Goal: Task Accomplishment & Management: Complete application form

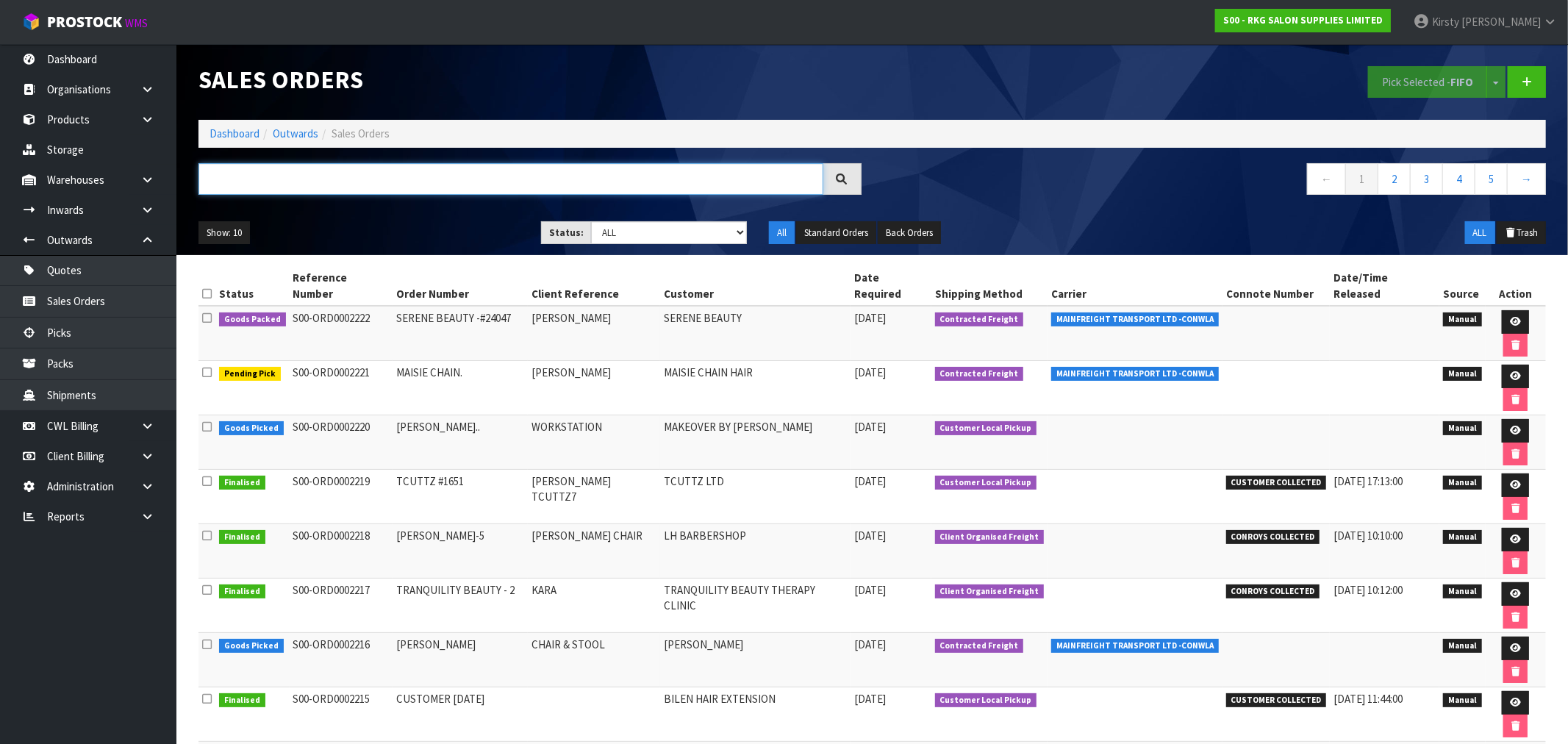
click at [300, 181] on input "text" at bounding box center [511, 178] width 625 height 32
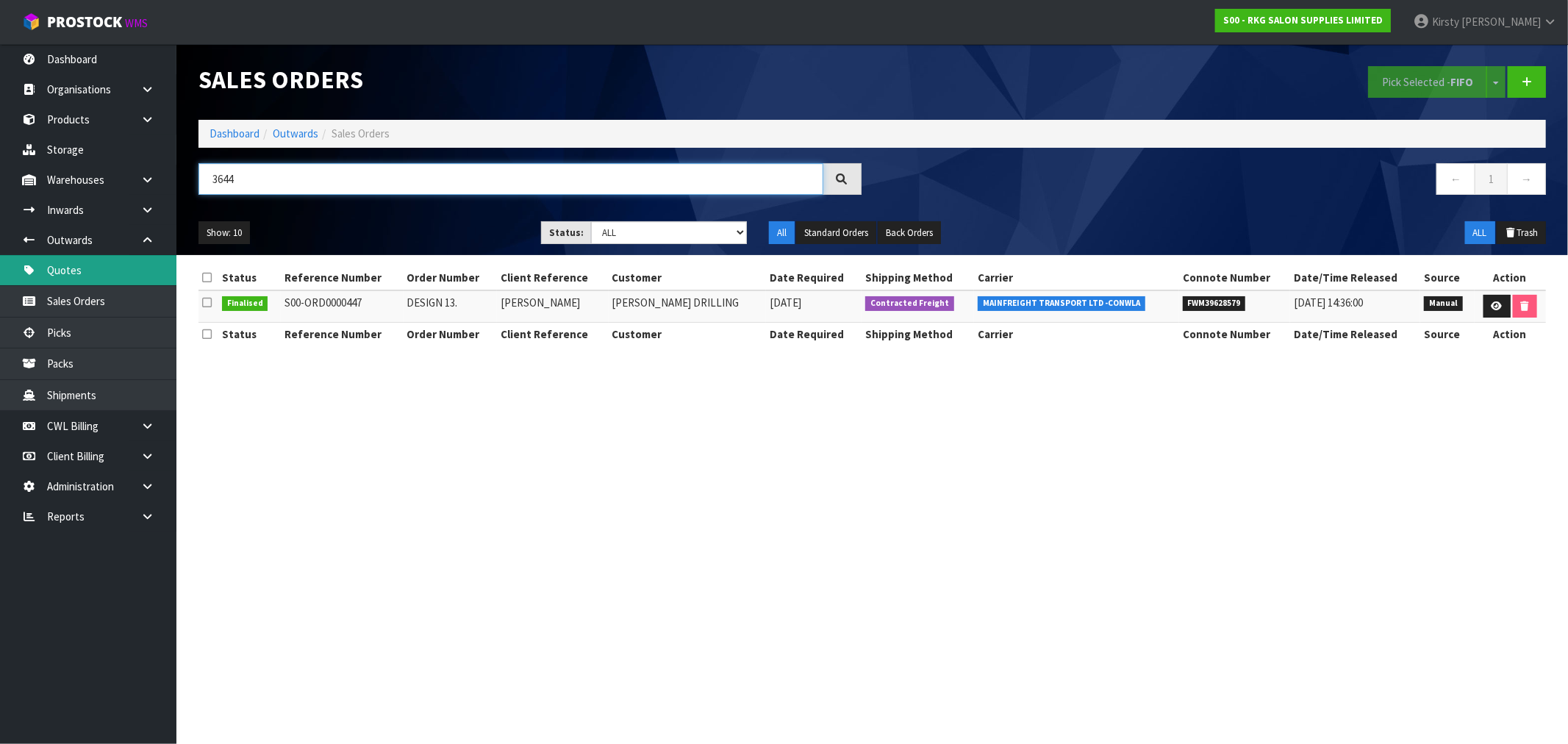
type input "3644"
click at [76, 270] on link "Quotes" at bounding box center [88, 270] width 176 height 30
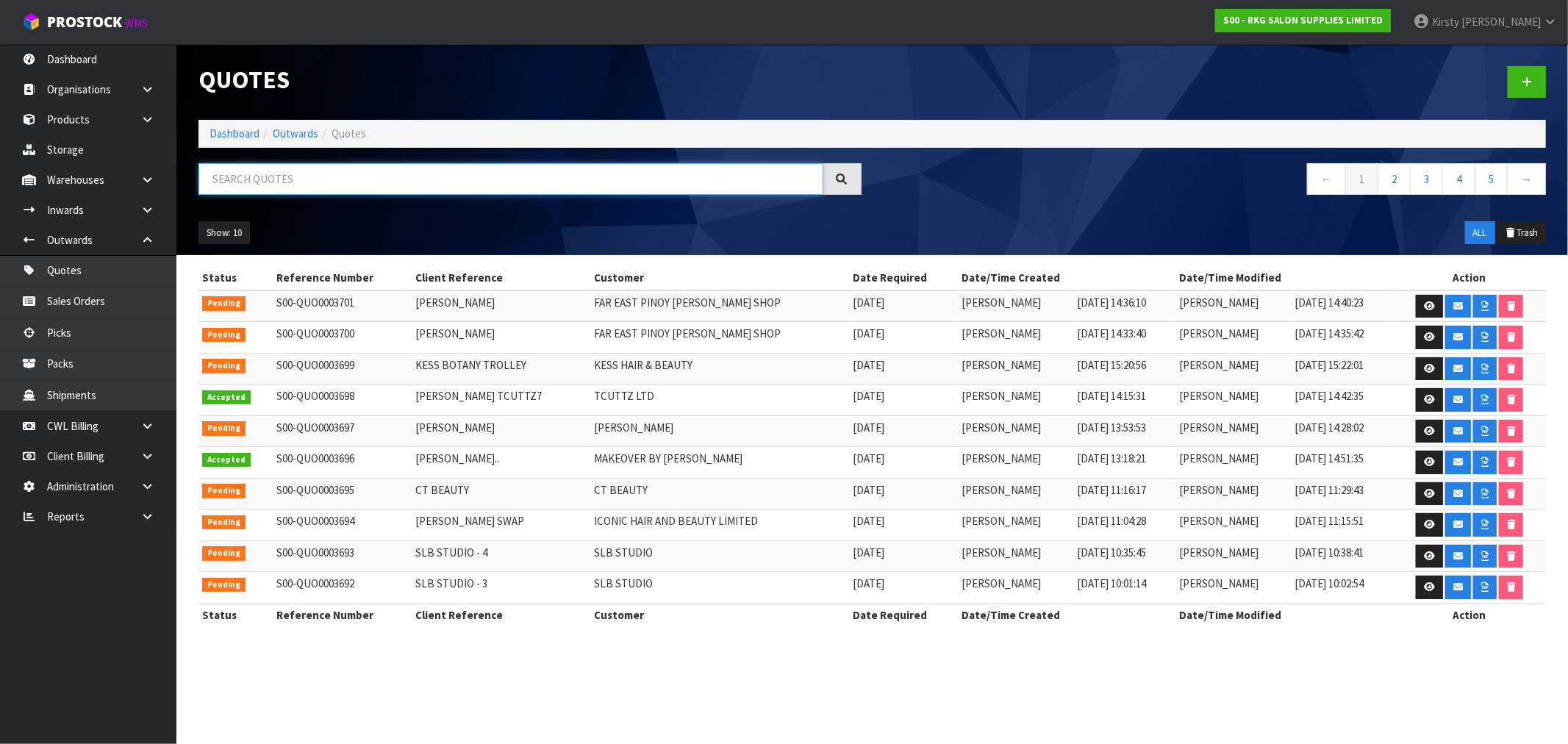
click at [244, 186] on input "text" at bounding box center [511, 178] width 625 height 32
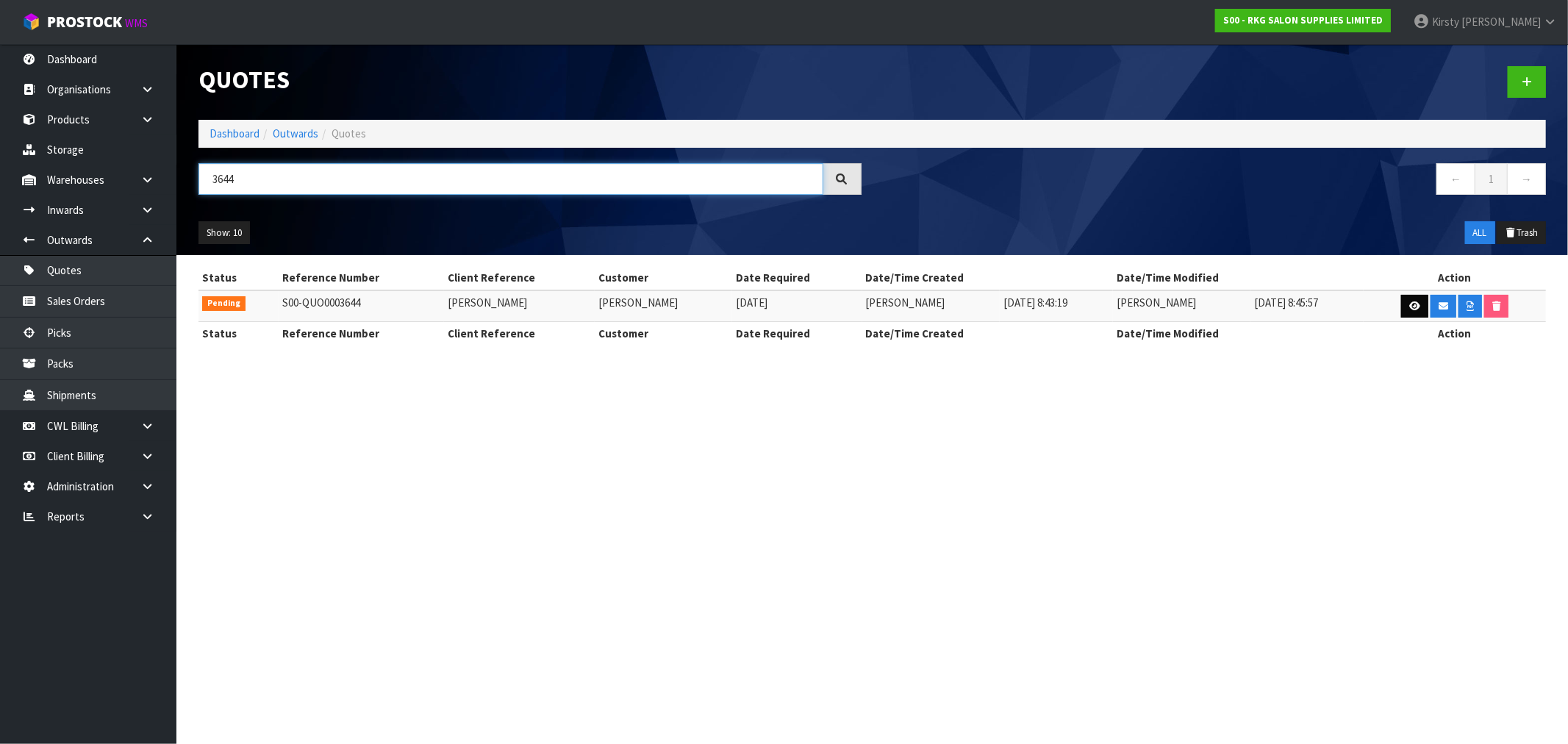
type input "3644"
click at [1410, 305] on icon at bounding box center [1415, 306] width 11 height 10
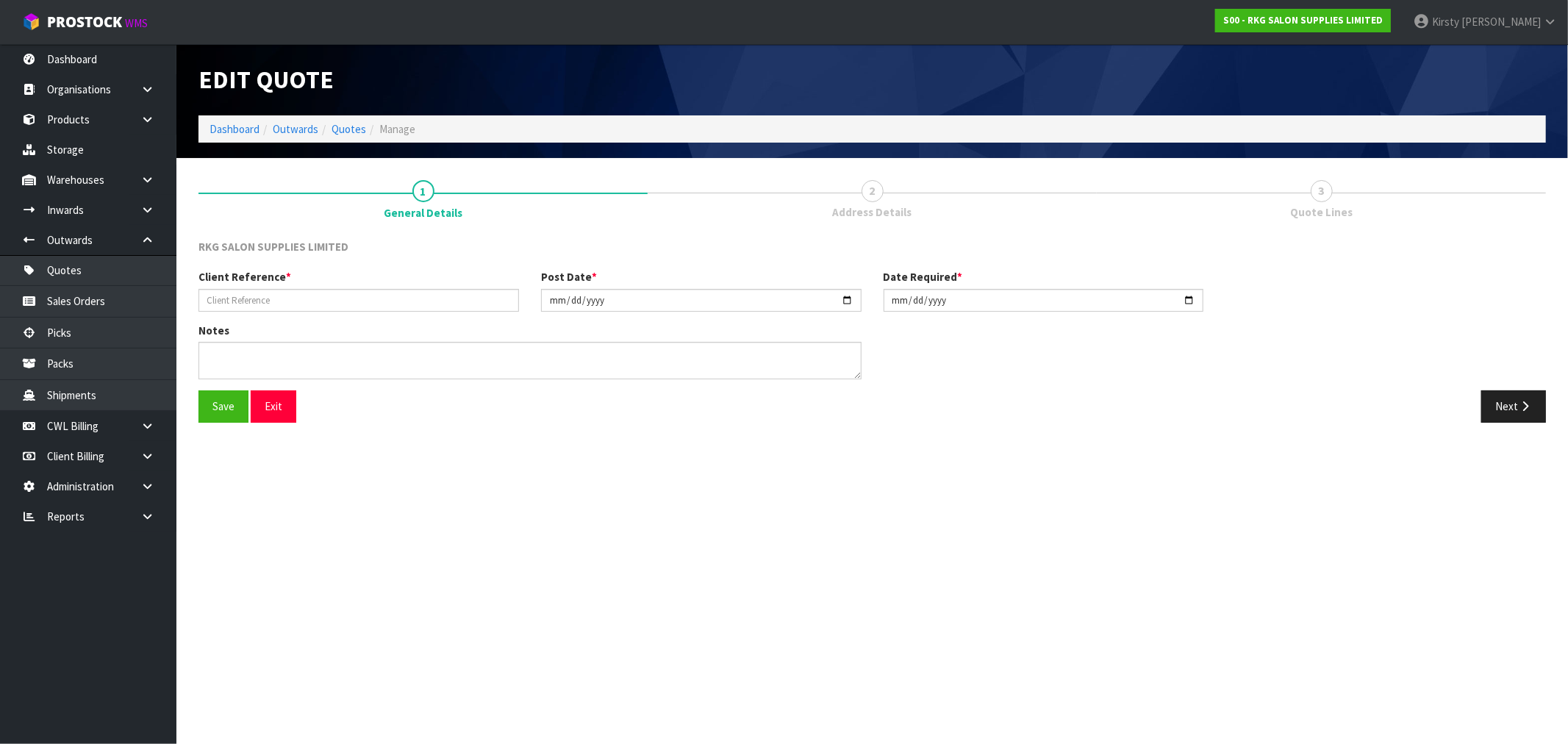
type input "[PERSON_NAME]"
type input "[DATE]"
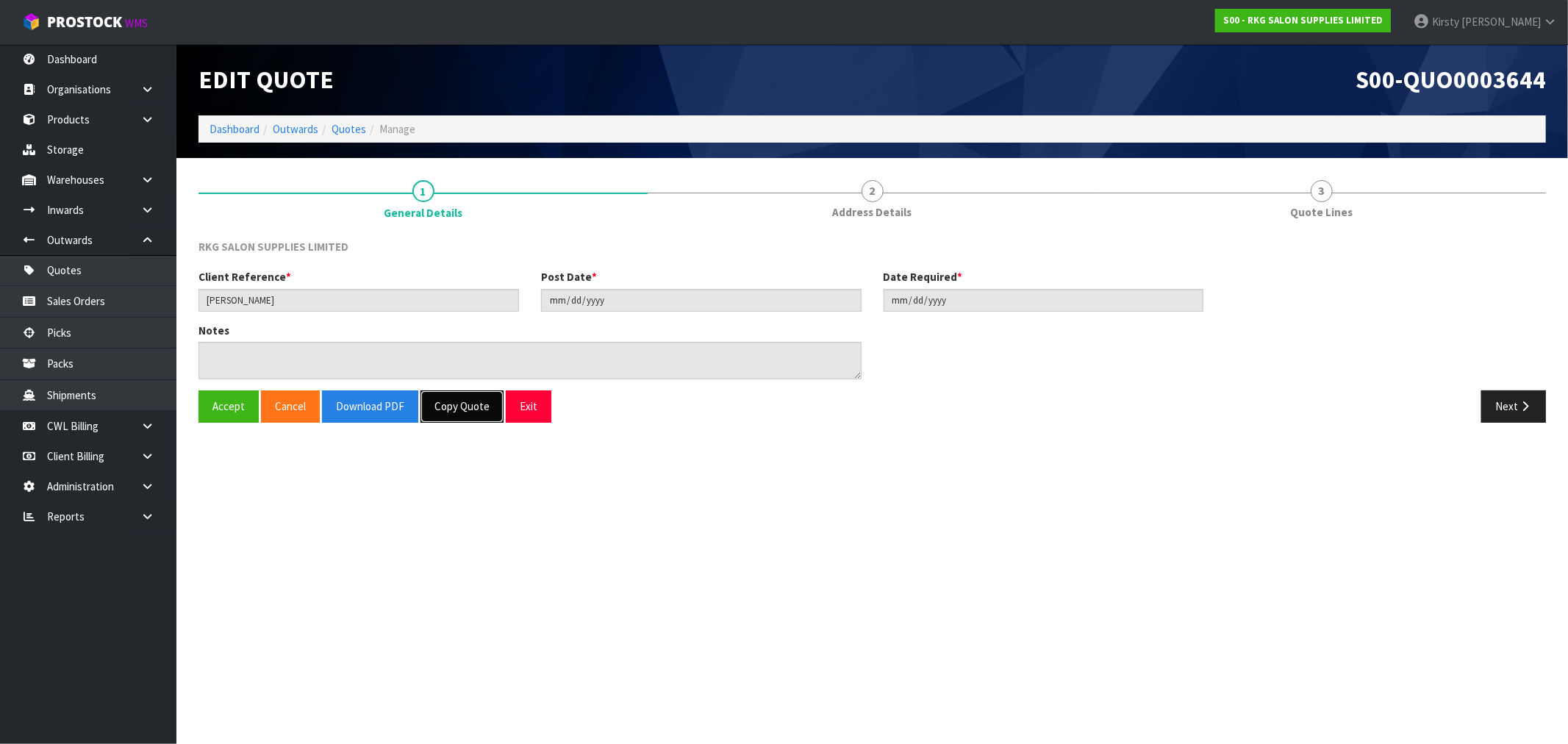
click at [458, 409] on button "Copy Quote" at bounding box center [462, 406] width 83 height 32
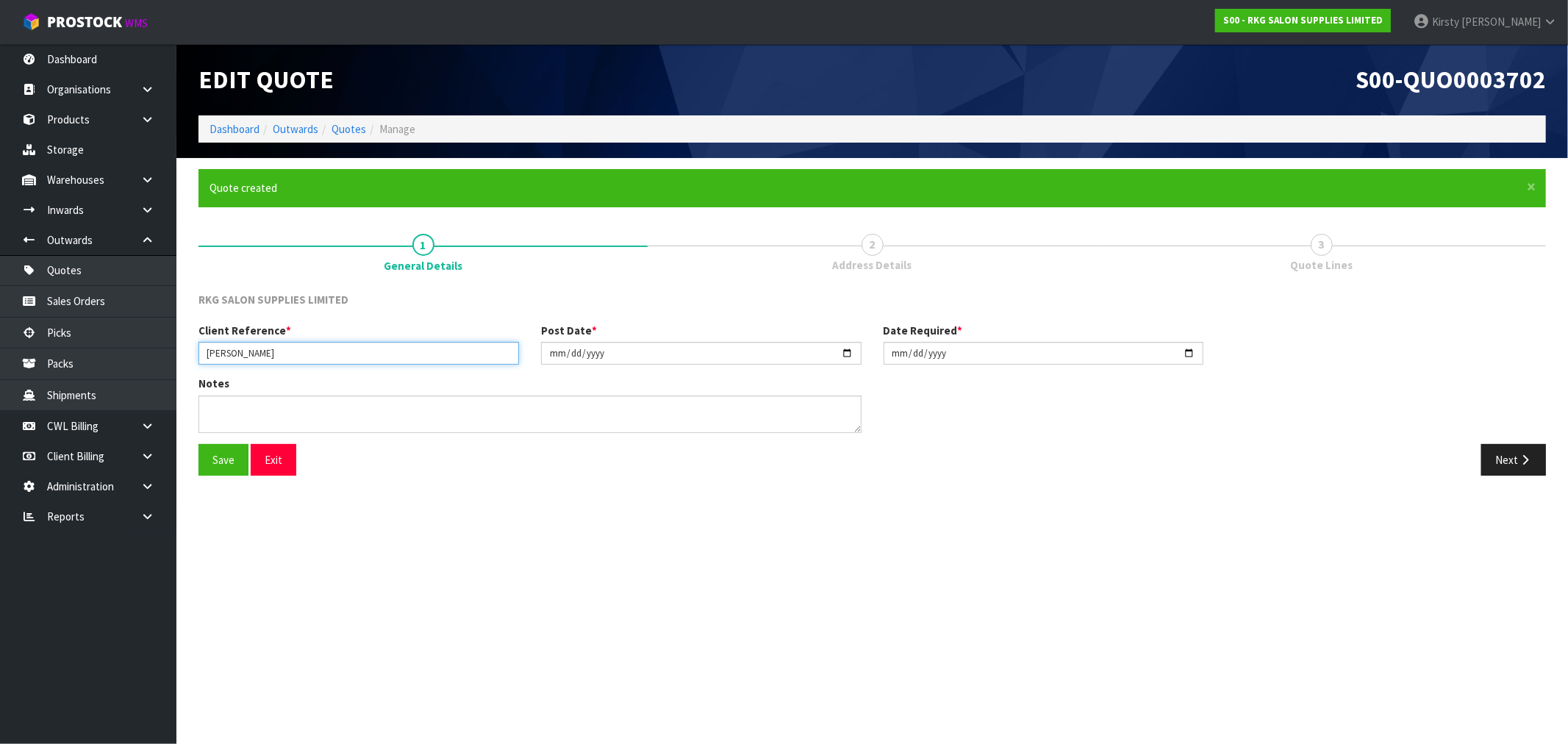
click at [272, 353] on input "[PERSON_NAME]" at bounding box center [358, 353] width 321 height 23
type input "[PERSON_NAME] - 2"
click at [559, 349] on input "[DATE]" at bounding box center [701, 353] width 321 height 23
type input "[DATE]"
click at [902, 349] on input "[DATE]" at bounding box center [1044, 353] width 321 height 23
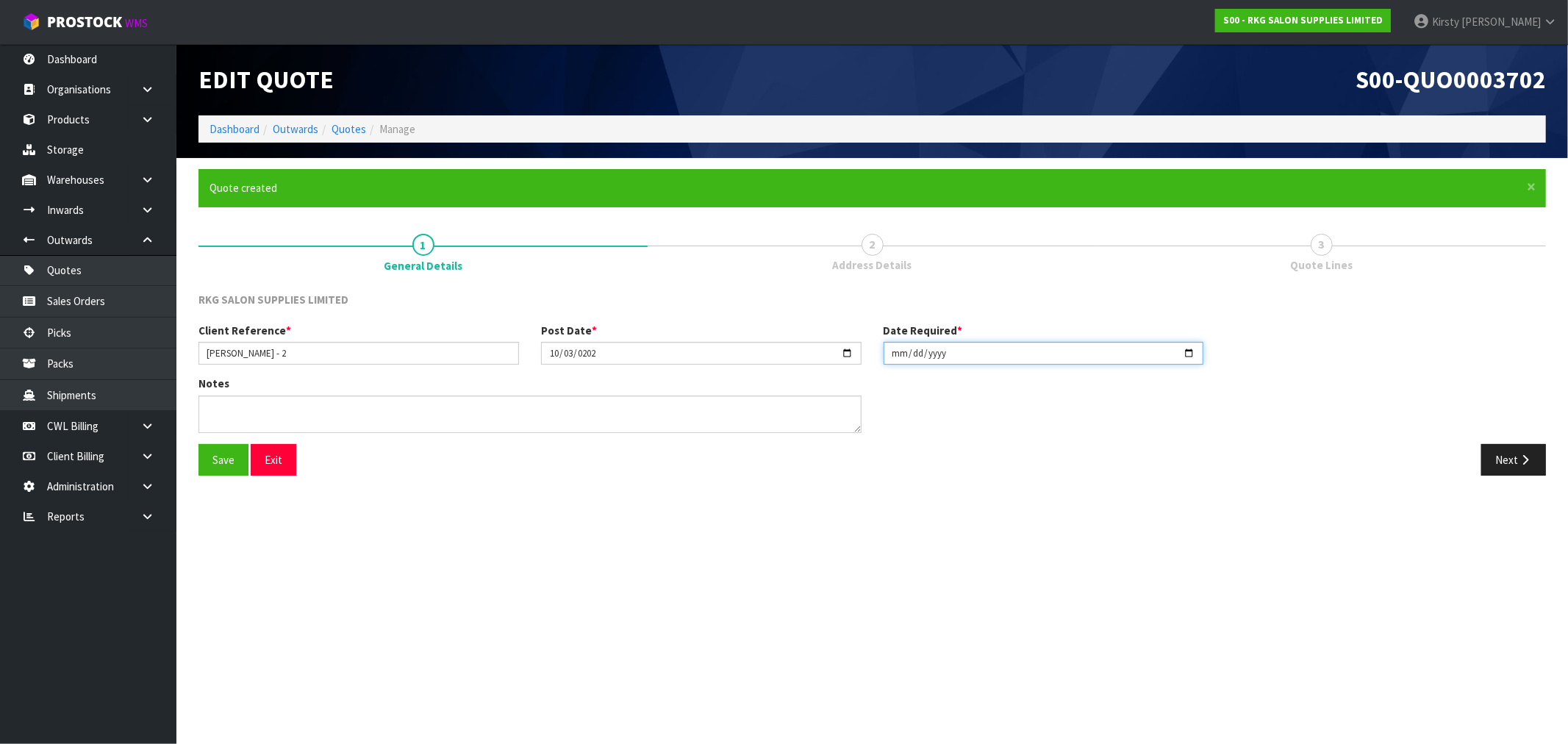
type input "[DATE]"
click at [228, 472] on button "Save" at bounding box center [224, 460] width 50 height 32
click at [1523, 469] on button "Next" at bounding box center [1513, 460] width 64 height 32
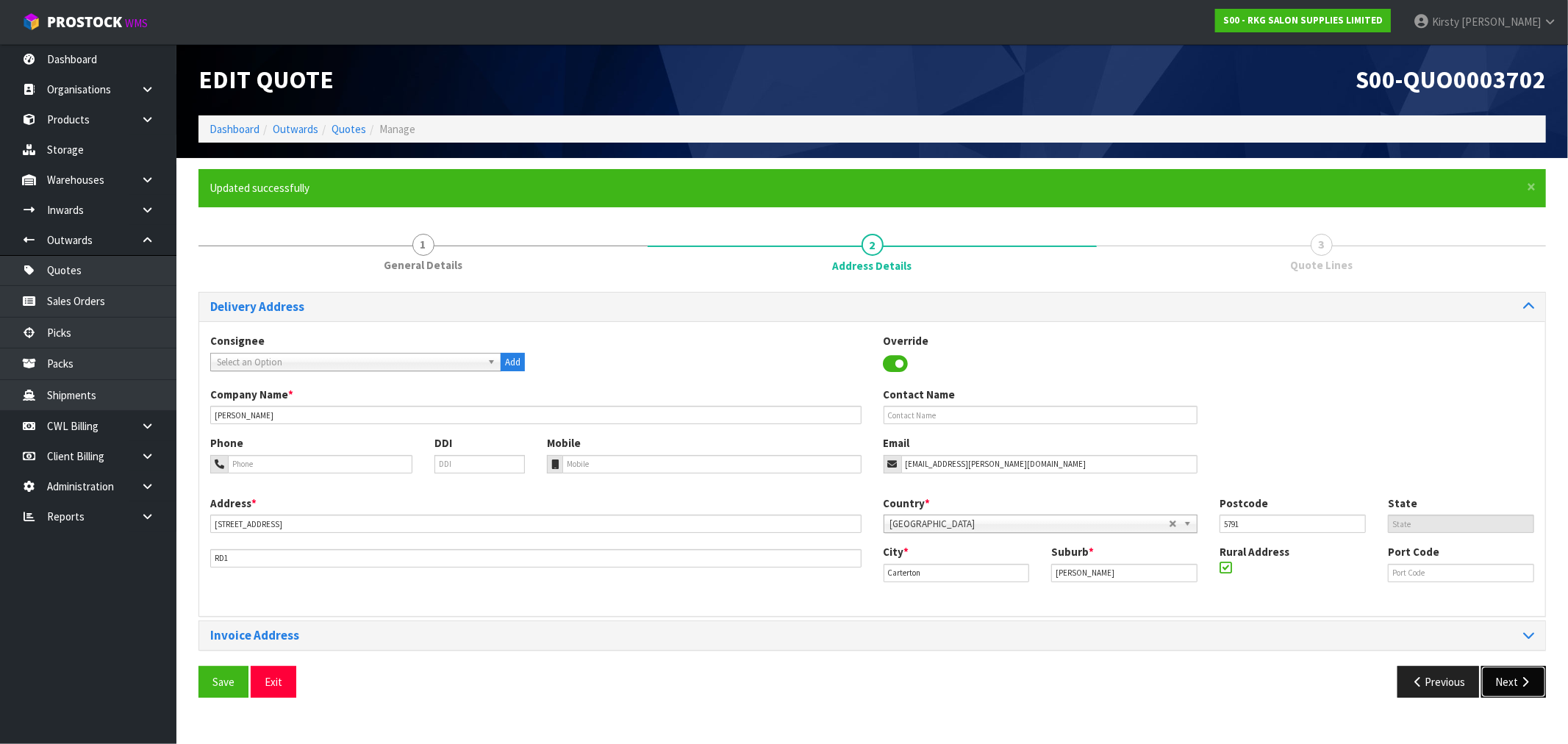
click at [1504, 686] on button "Next" at bounding box center [1513, 682] width 64 height 32
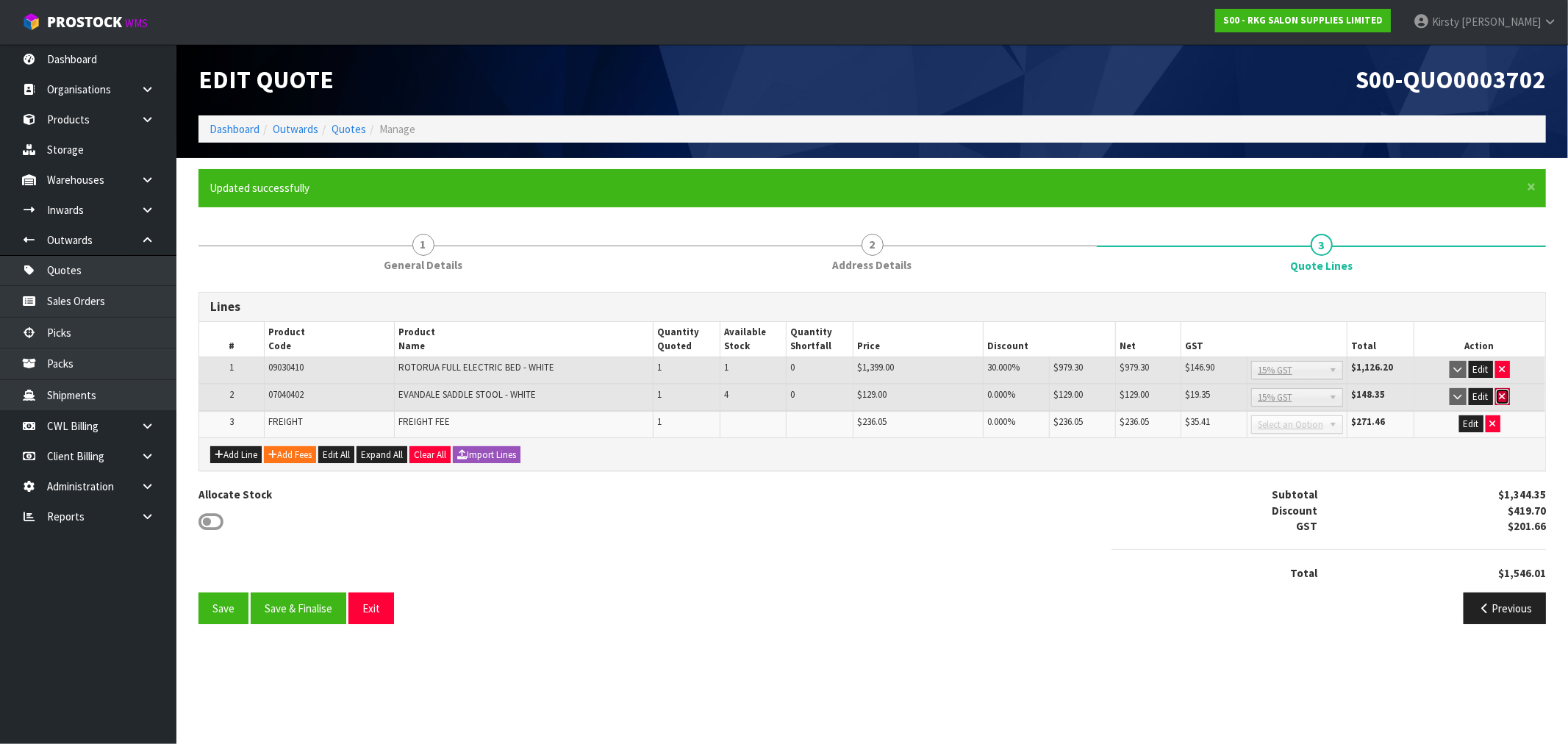
click at [1498, 395] on button "button" at bounding box center [1503, 397] width 15 height 18
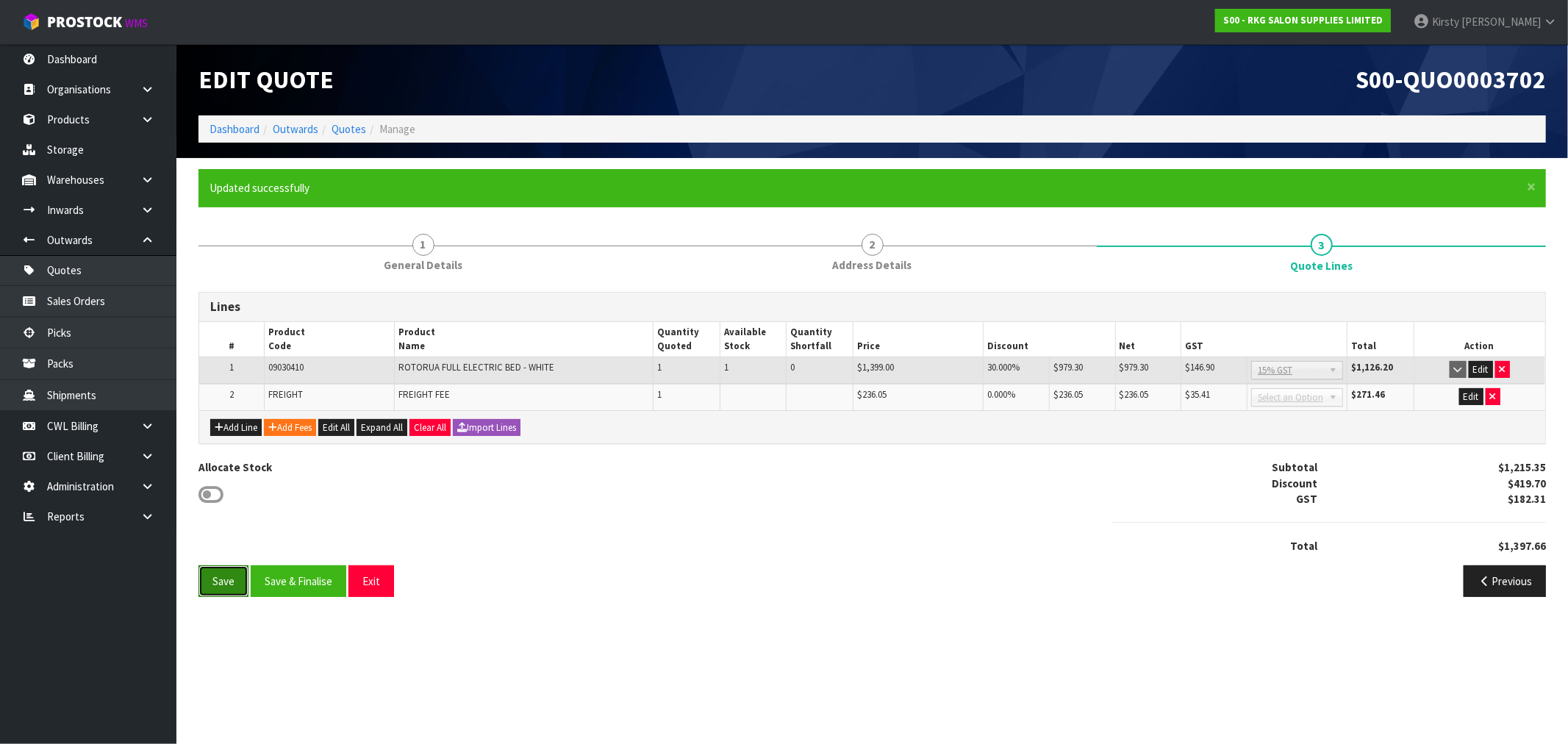
click at [206, 577] on button "Save" at bounding box center [224, 581] width 50 height 32
click at [317, 585] on button "Save & Finalise" at bounding box center [298, 581] width 96 height 32
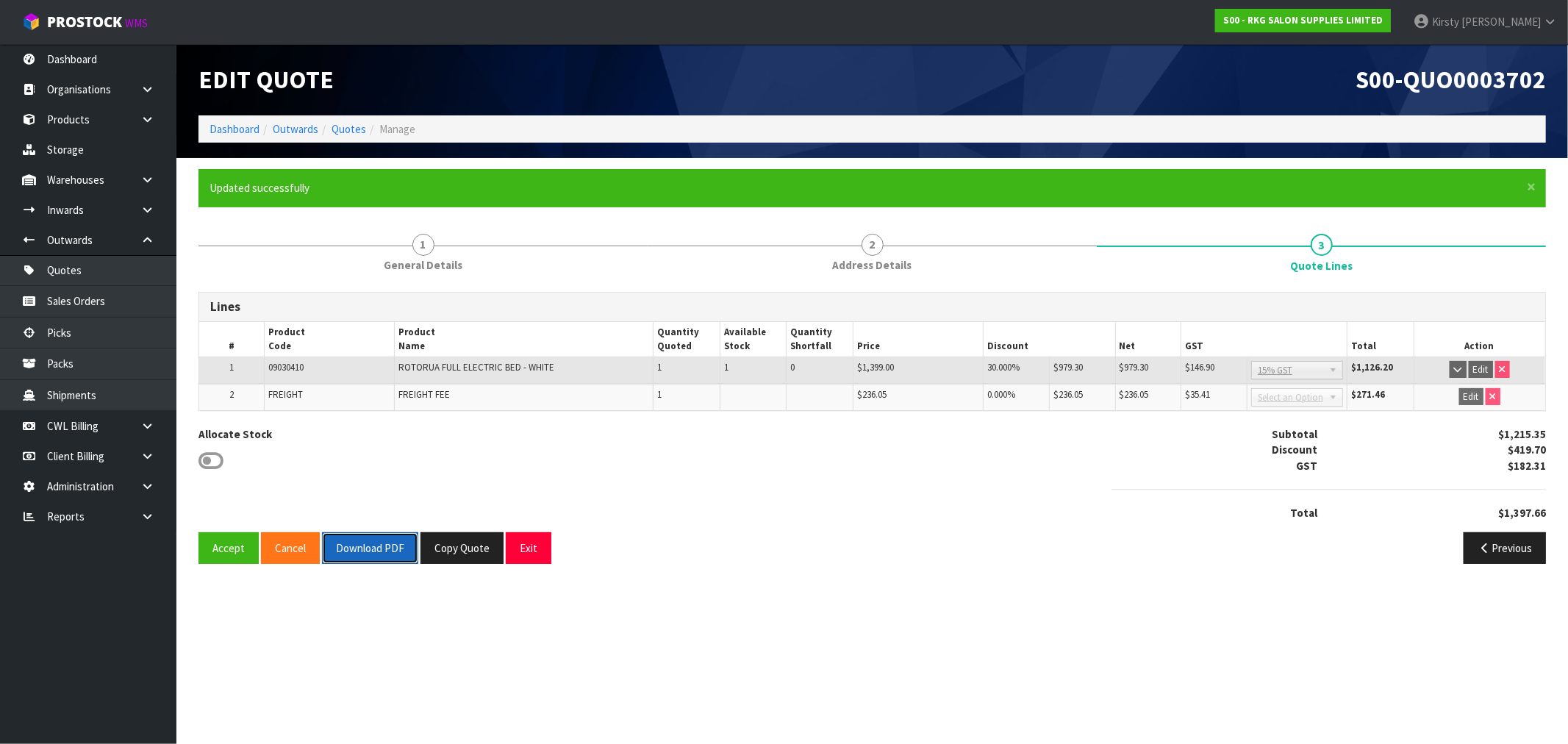
click at [370, 542] on button "Download PDF" at bounding box center [370, 548] width 96 height 32
click at [526, 545] on button "Exit" at bounding box center [529, 548] width 46 height 32
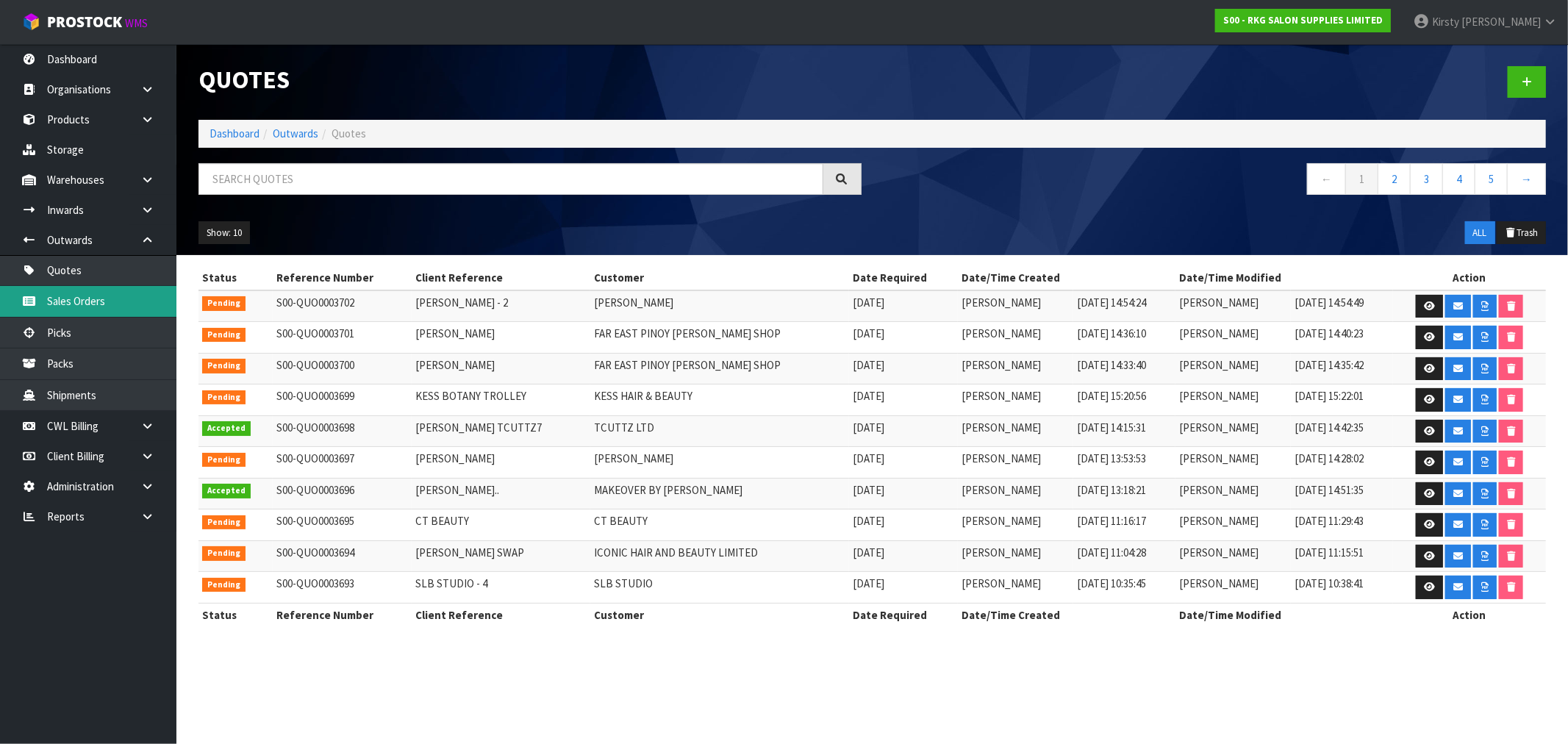
click at [79, 302] on link "Sales Orders" at bounding box center [88, 301] width 176 height 30
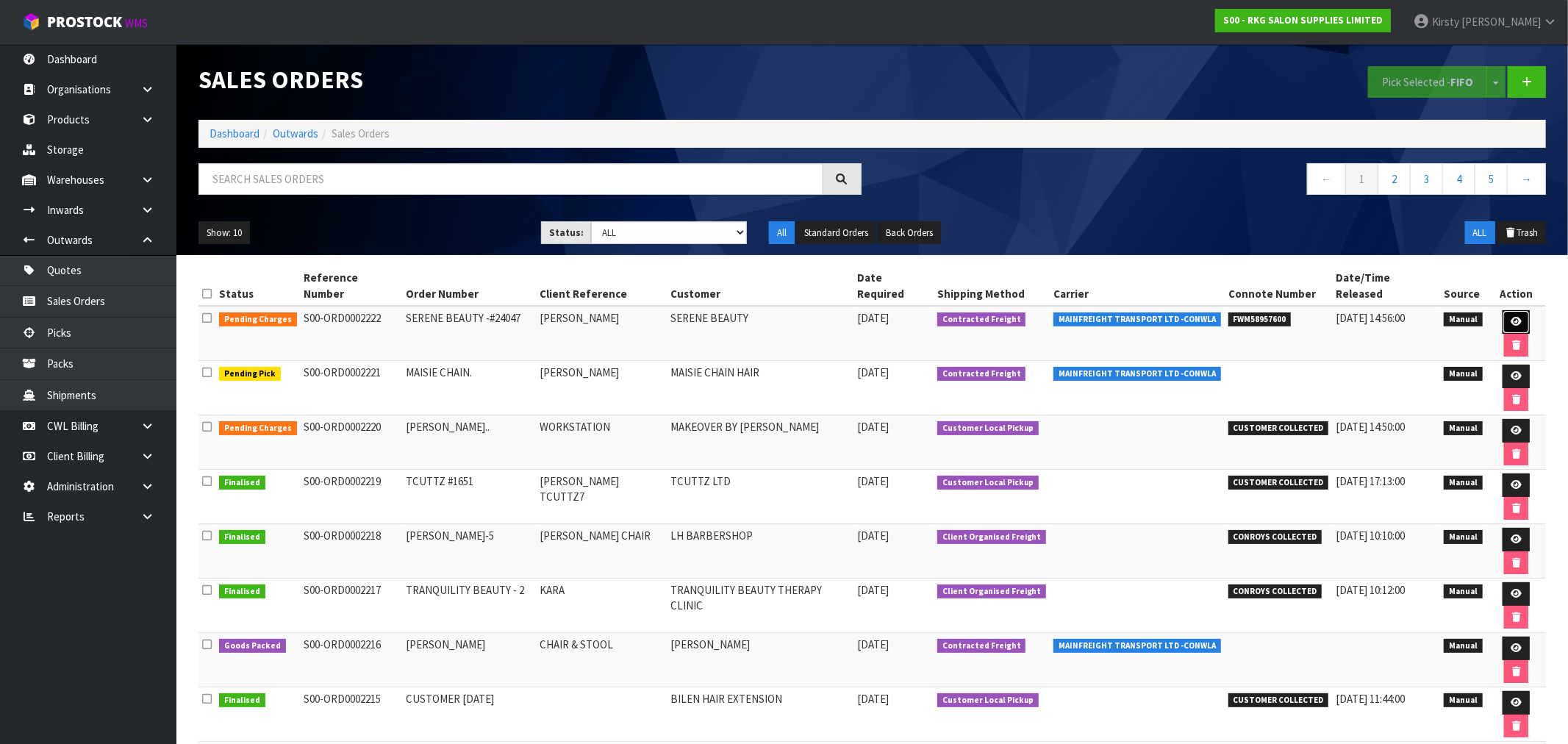
click at [1511, 317] on icon at bounding box center [1516, 321] width 11 height 10
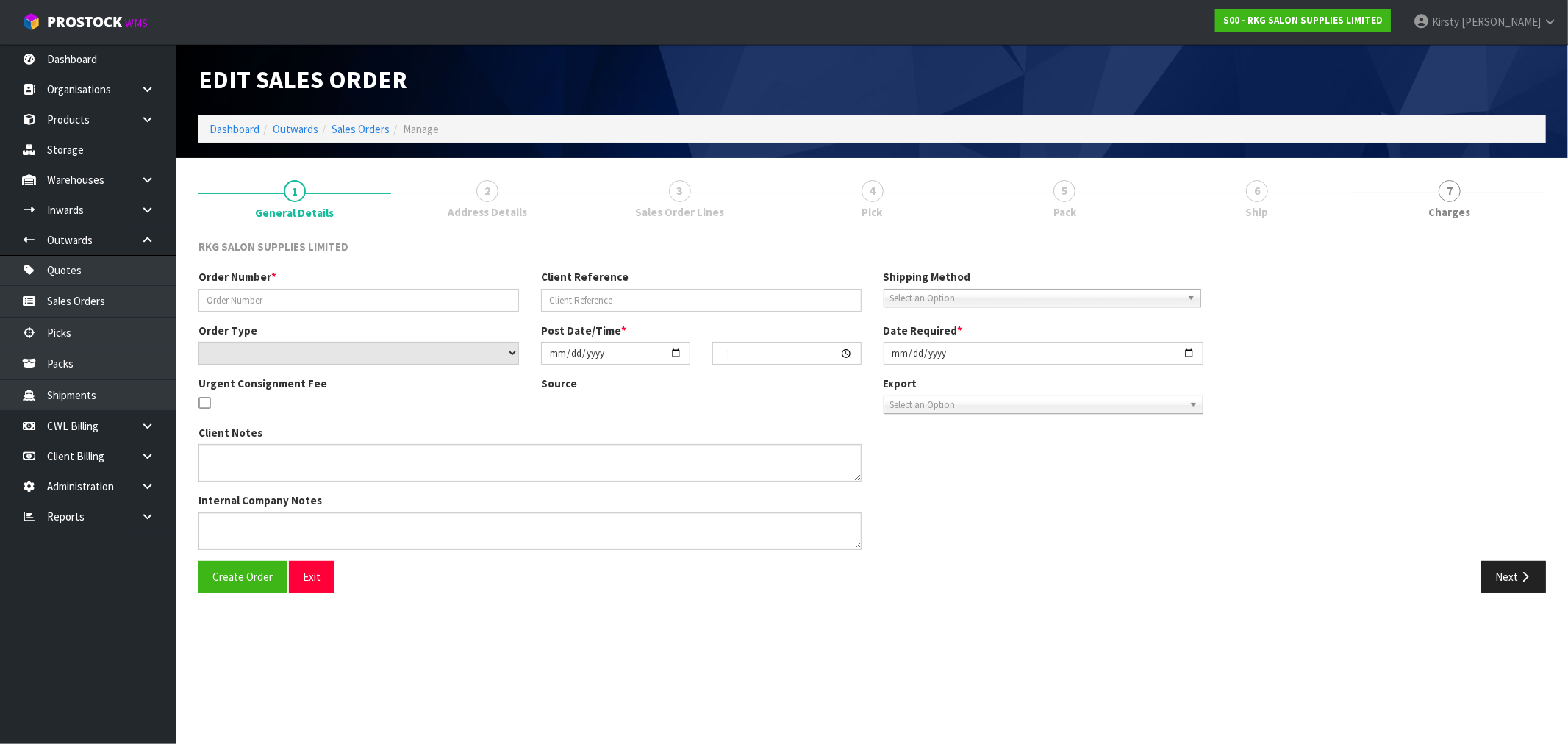
type input "SERENE BEAUTY -#24047"
type input "[PERSON_NAME]"
select select "number:0"
type input "[DATE]"
type input "10:30:00.000"
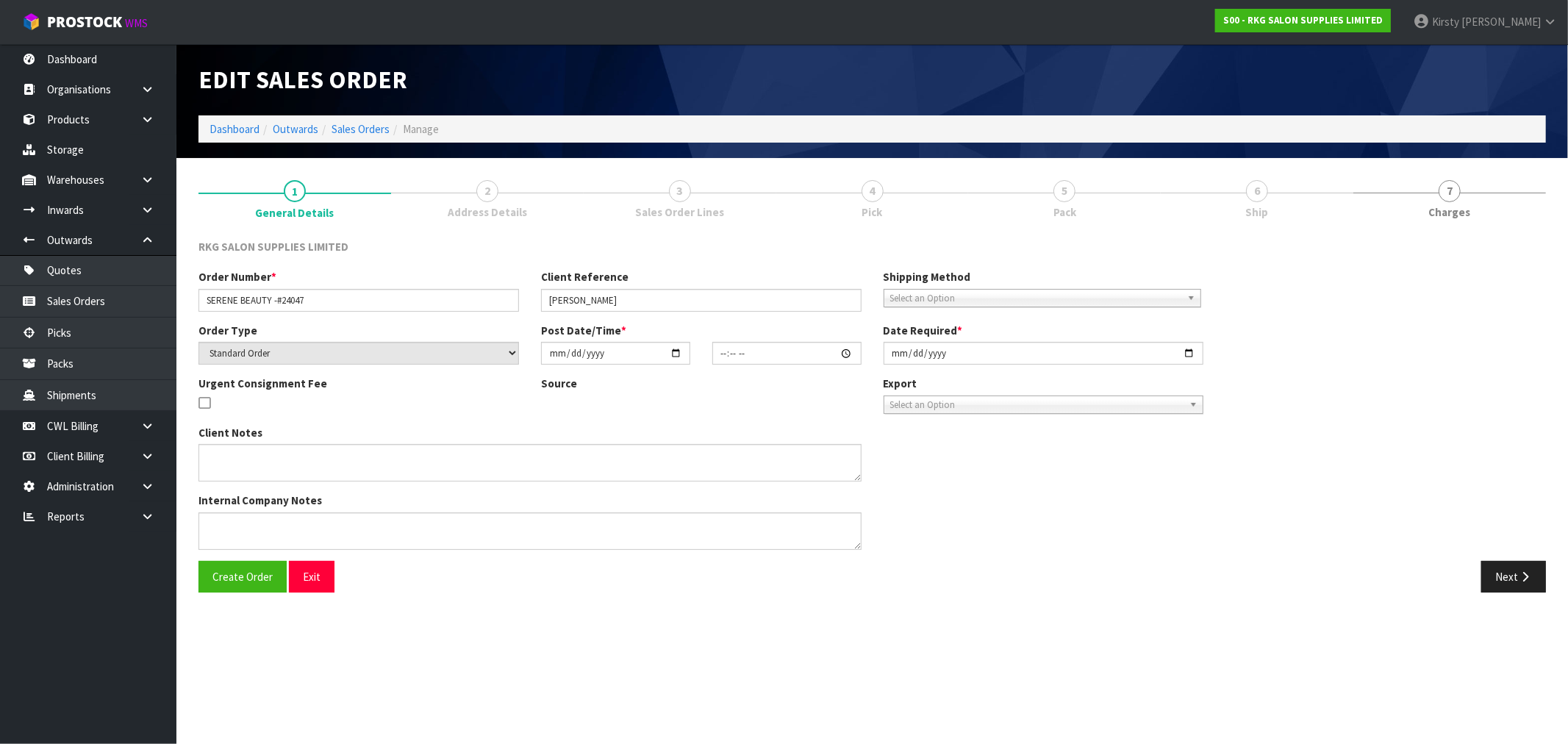
type input "[DATE]"
type textarea "SEND LOOSE CARTONS"
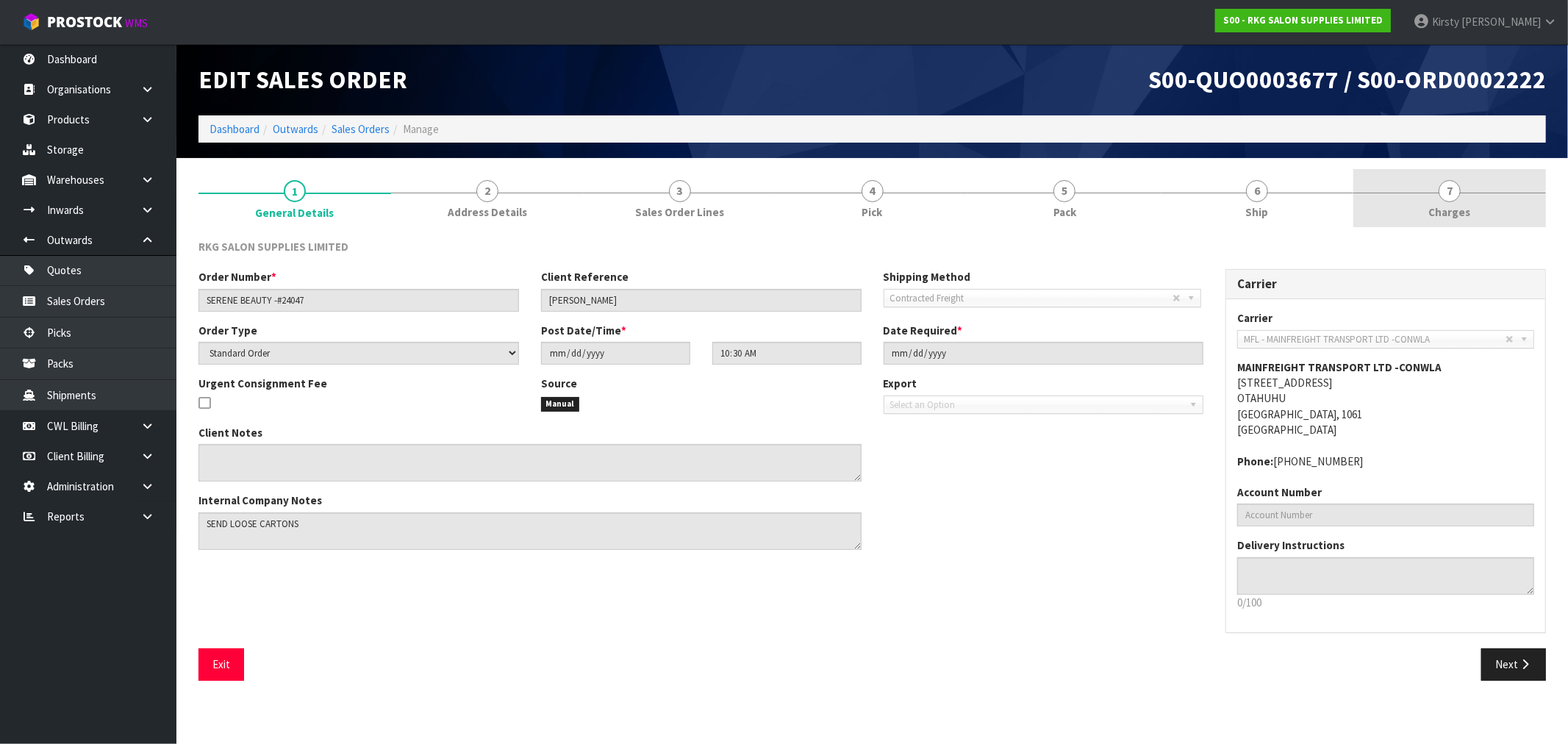
click at [1457, 192] on span "7" at bounding box center [1450, 191] width 22 height 22
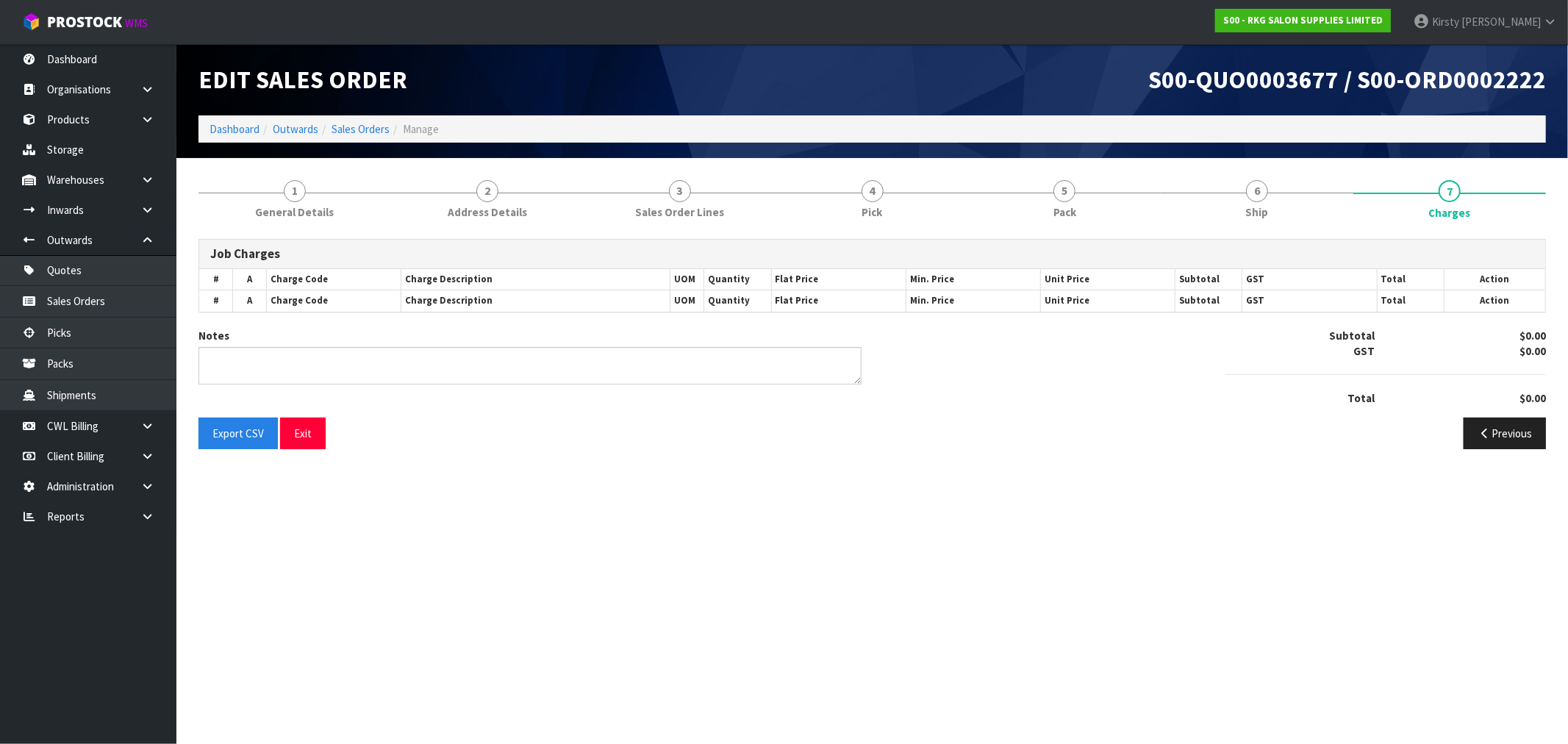
click at [1296, 418] on div "Subtotal $0.00 GST $0.00 Total $0.00" at bounding box center [1386, 372] width 343 height 90
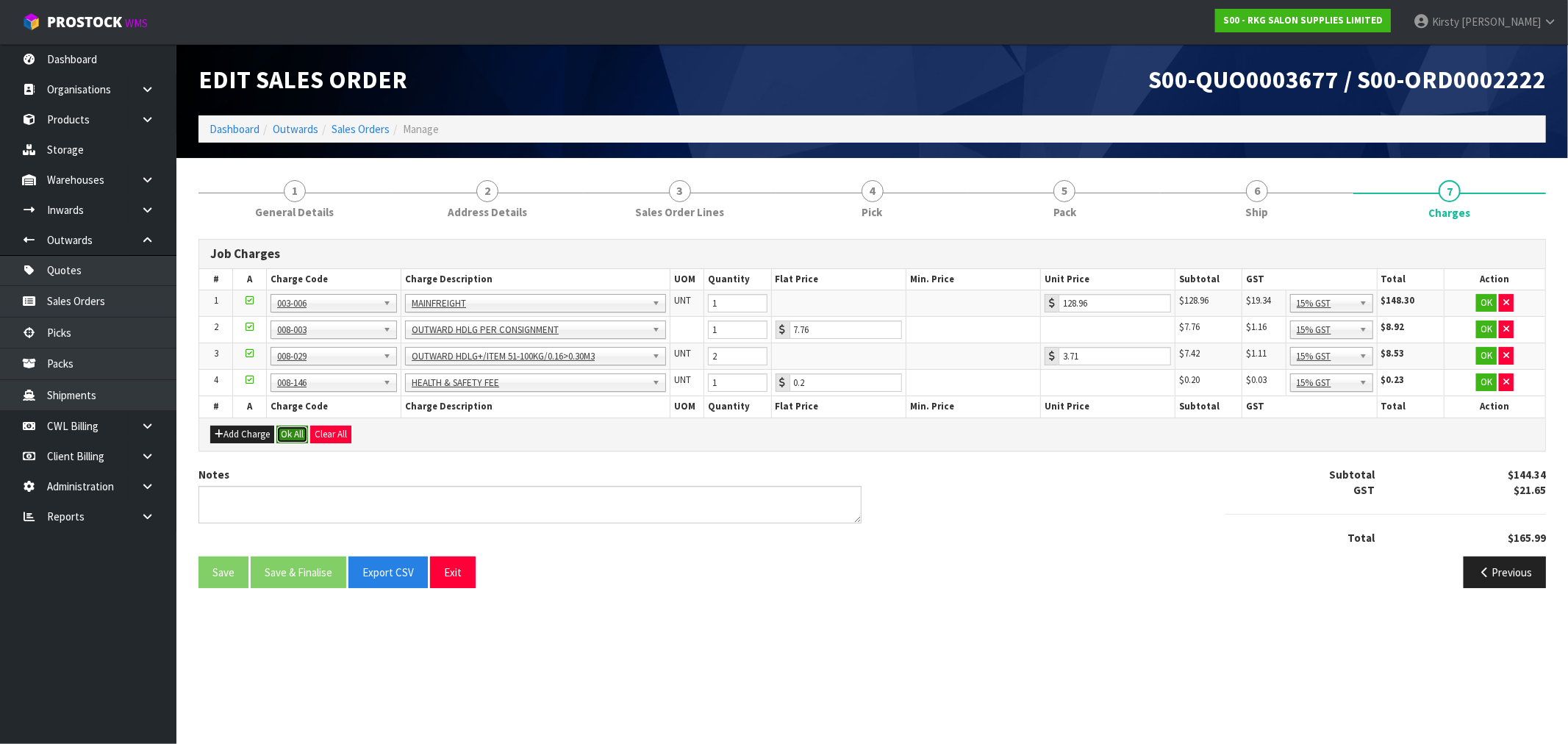
click at [295, 435] on button "Ok All" at bounding box center [292, 435] width 32 height 18
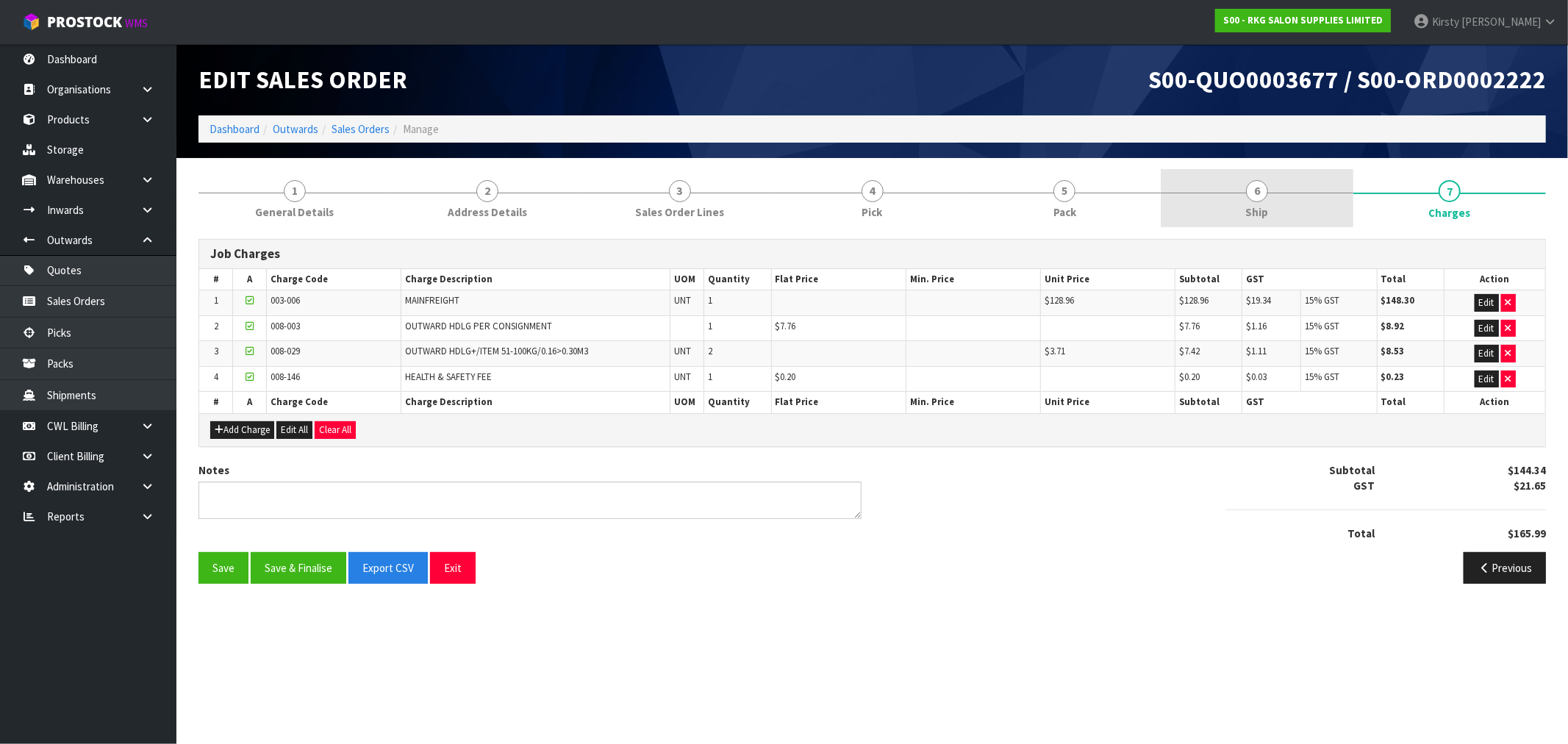
click at [1260, 200] on span "6" at bounding box center [1257, 191] width 22 height 22
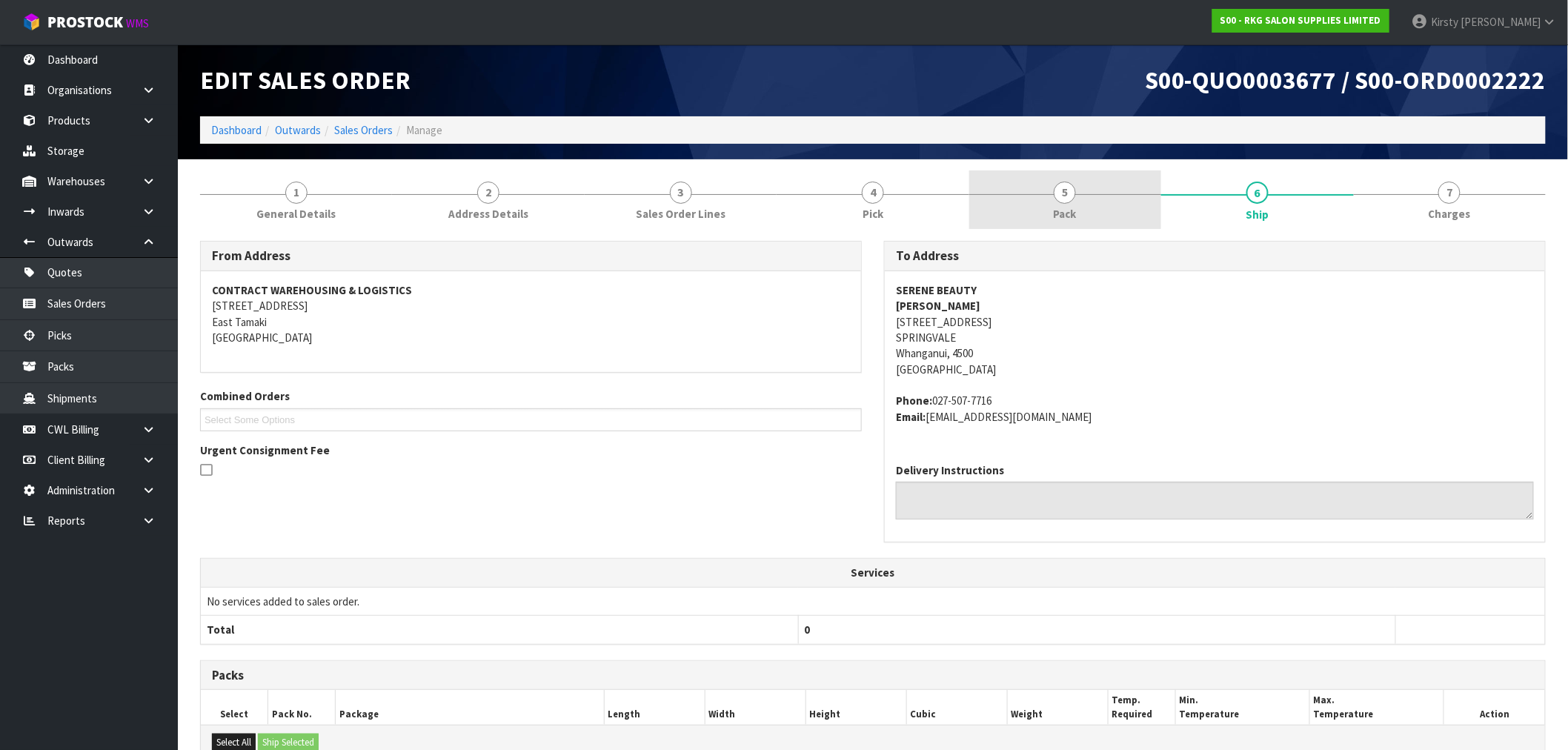
click at [1063, 191] on span "5" at bounding box center [1064, 193] width 22 height 22
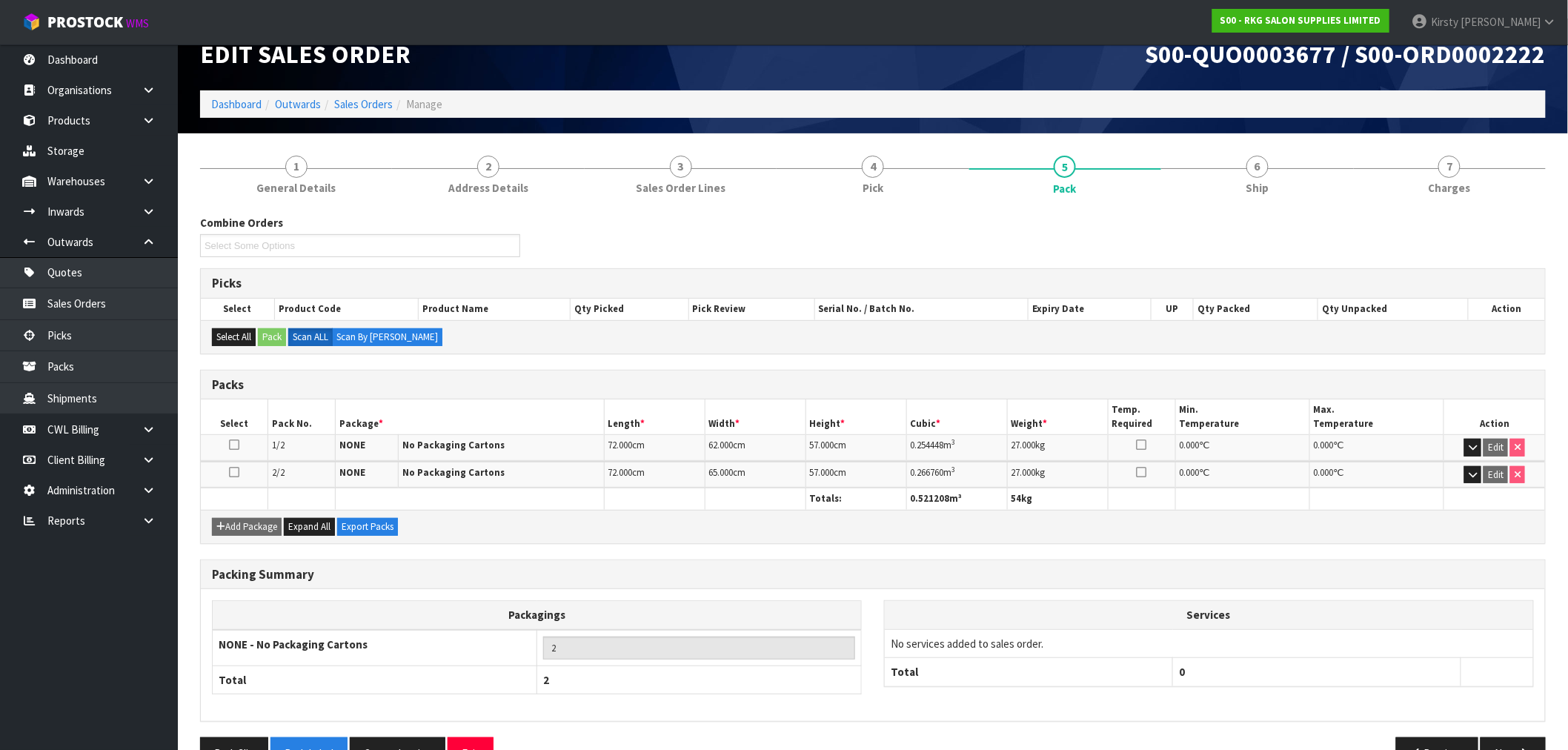
scroll to position [67, 0]
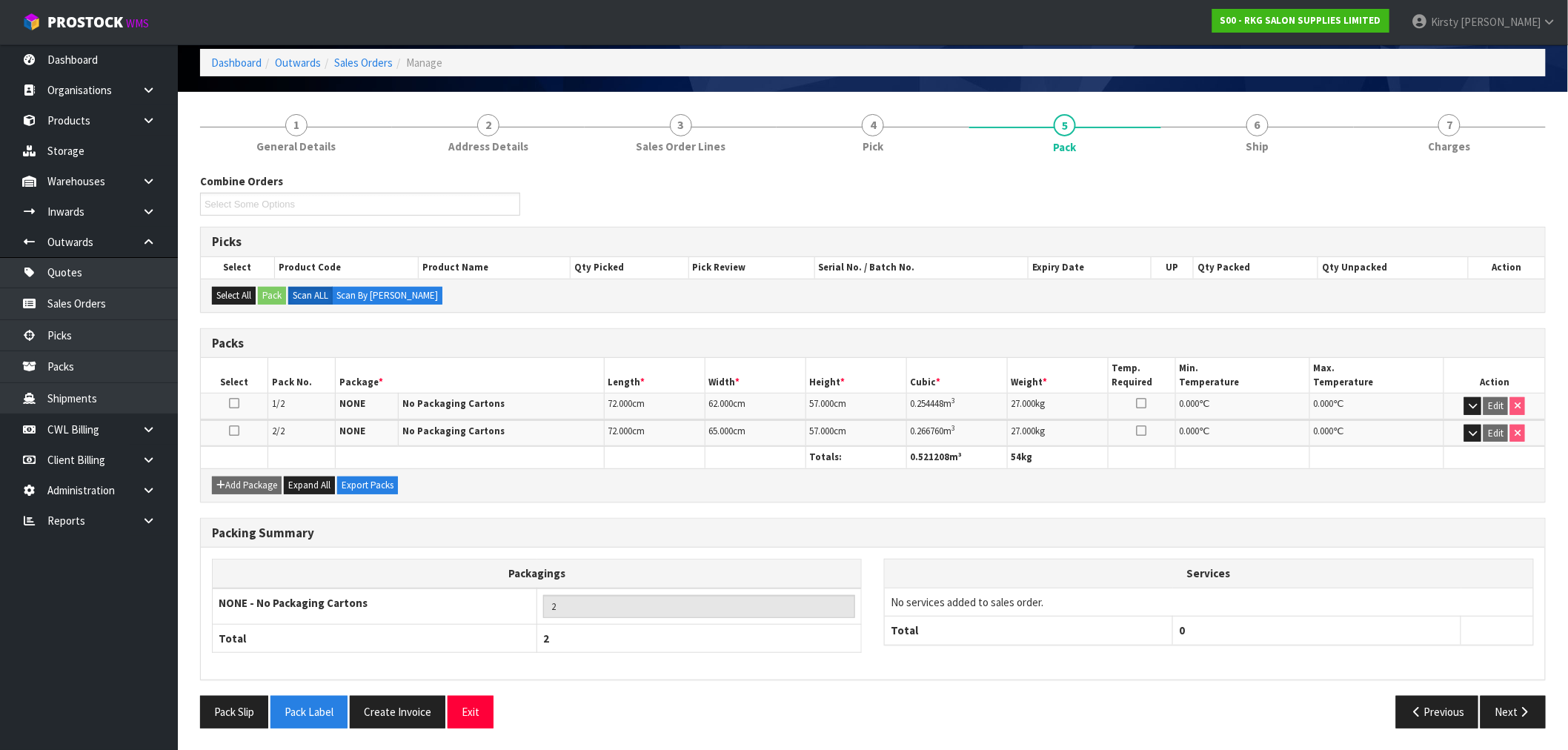
drag, startPoint x: 430, startPoint y: 591, endPoint x: 482, endPoint y: 574, distance: 54.7
click at [434, 590] on td "NONE - No Packaging Cartons" at bounding box center [374, 607] width 324 height 37
click at [1249, 112] on link "6 Ship" at bounding box center [1256, 132] width 192 height 58
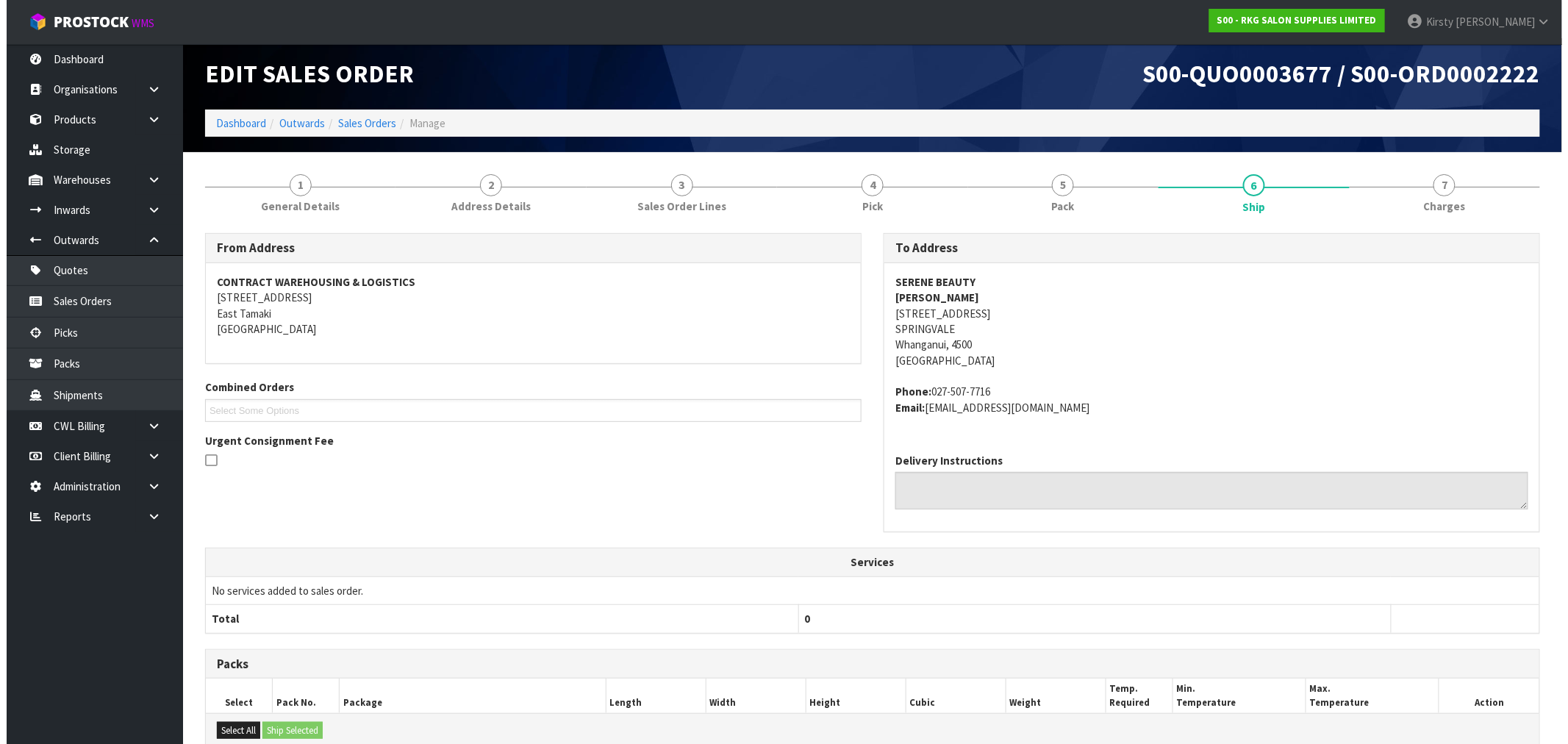
scroll to position [0, 0]
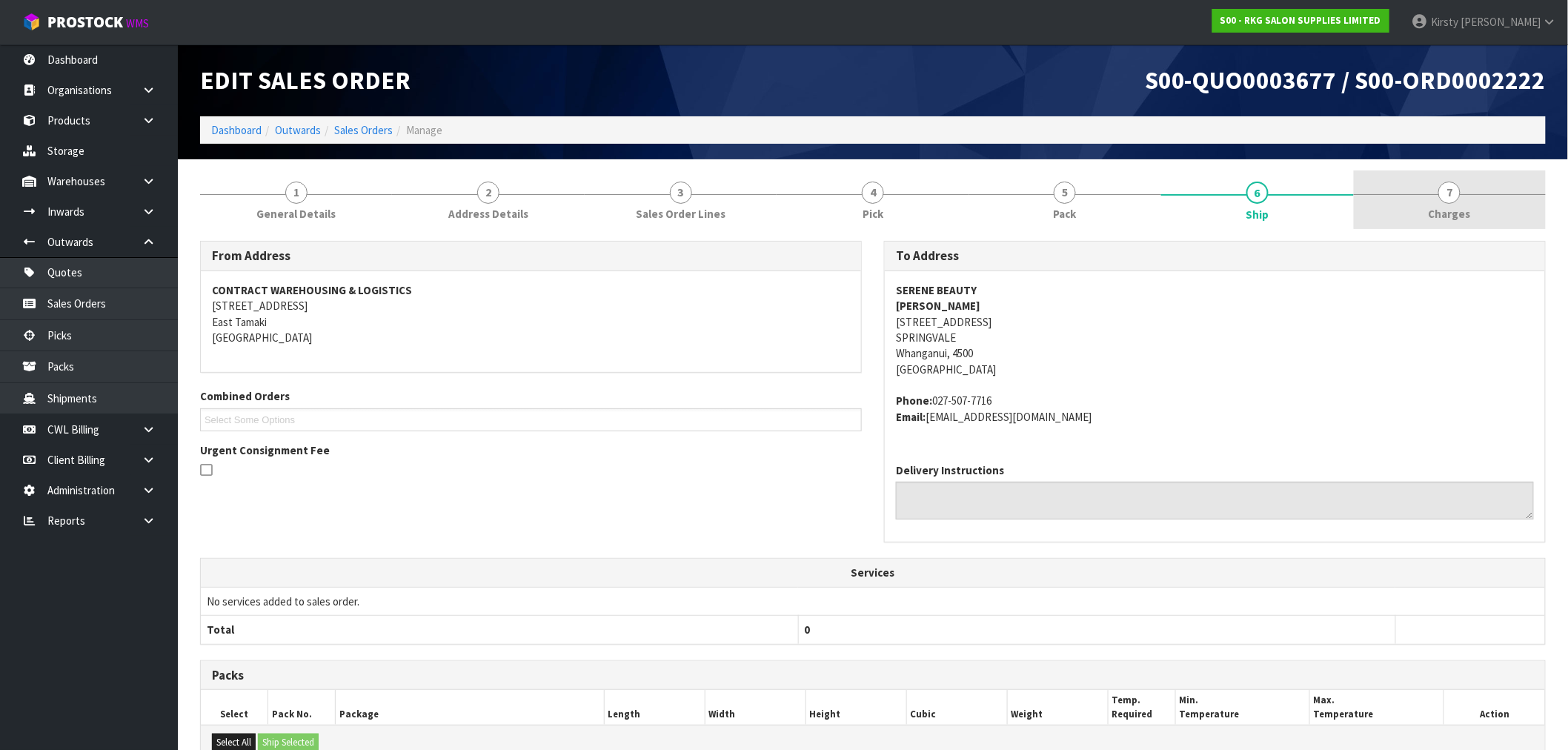
click at [1464, 193] on link "7 [GEOGRAPHIC_DATA]" at bounding box center [1449, 199] width 192 height 58
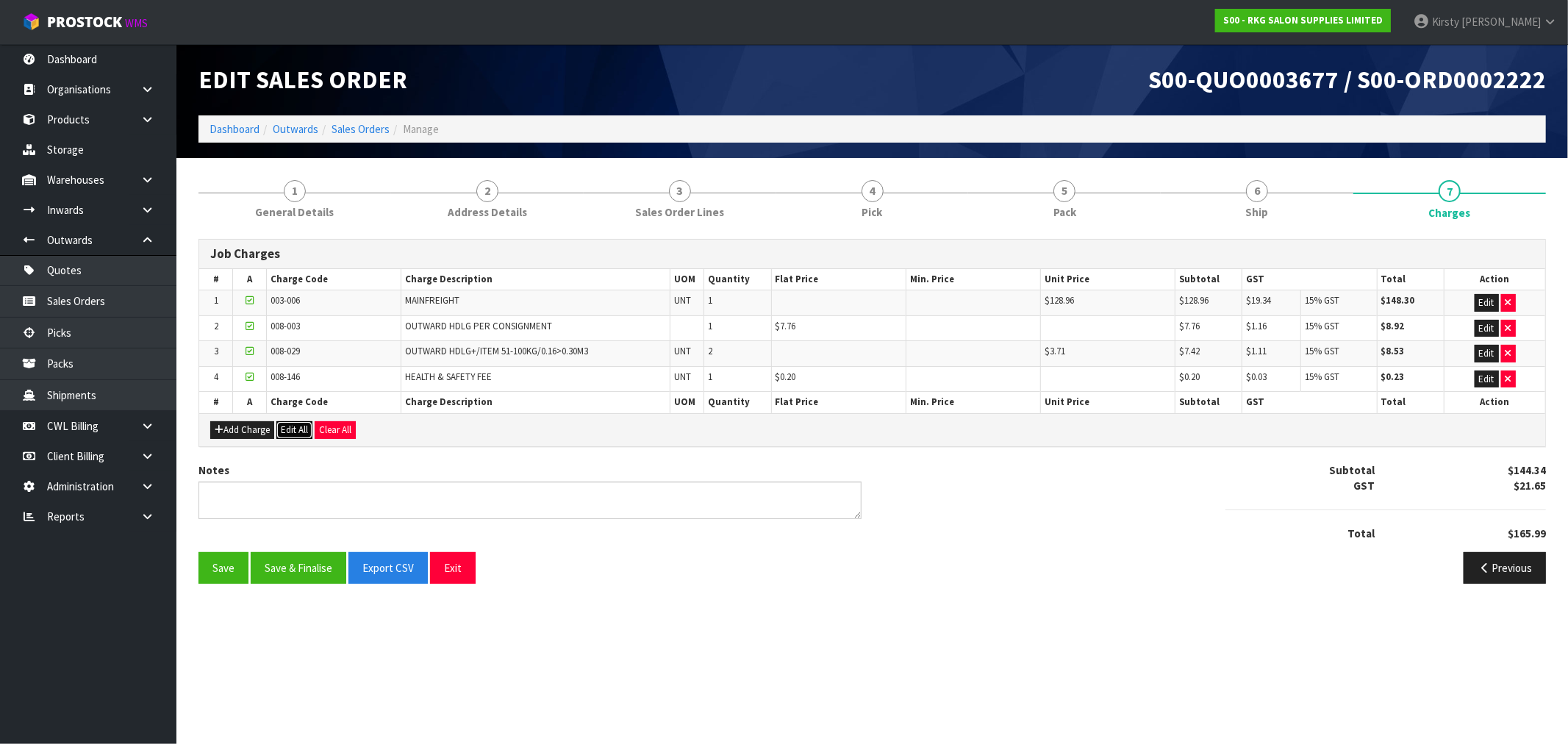
drag, startPoint x: 298, startPoint y: 429, endPoint x: 884, endPoint y: 535, distance: 595.5
click at [878, 539] on div "Job Charges # A Charge Code Charge Description UOM Quantity Flat Price Min. Pri…" at bounding box center [872, 417] width 1348 height 356
click at [295, 560] on button "Save & Finalise" at bounding box center [298, 568] width 96 height 32
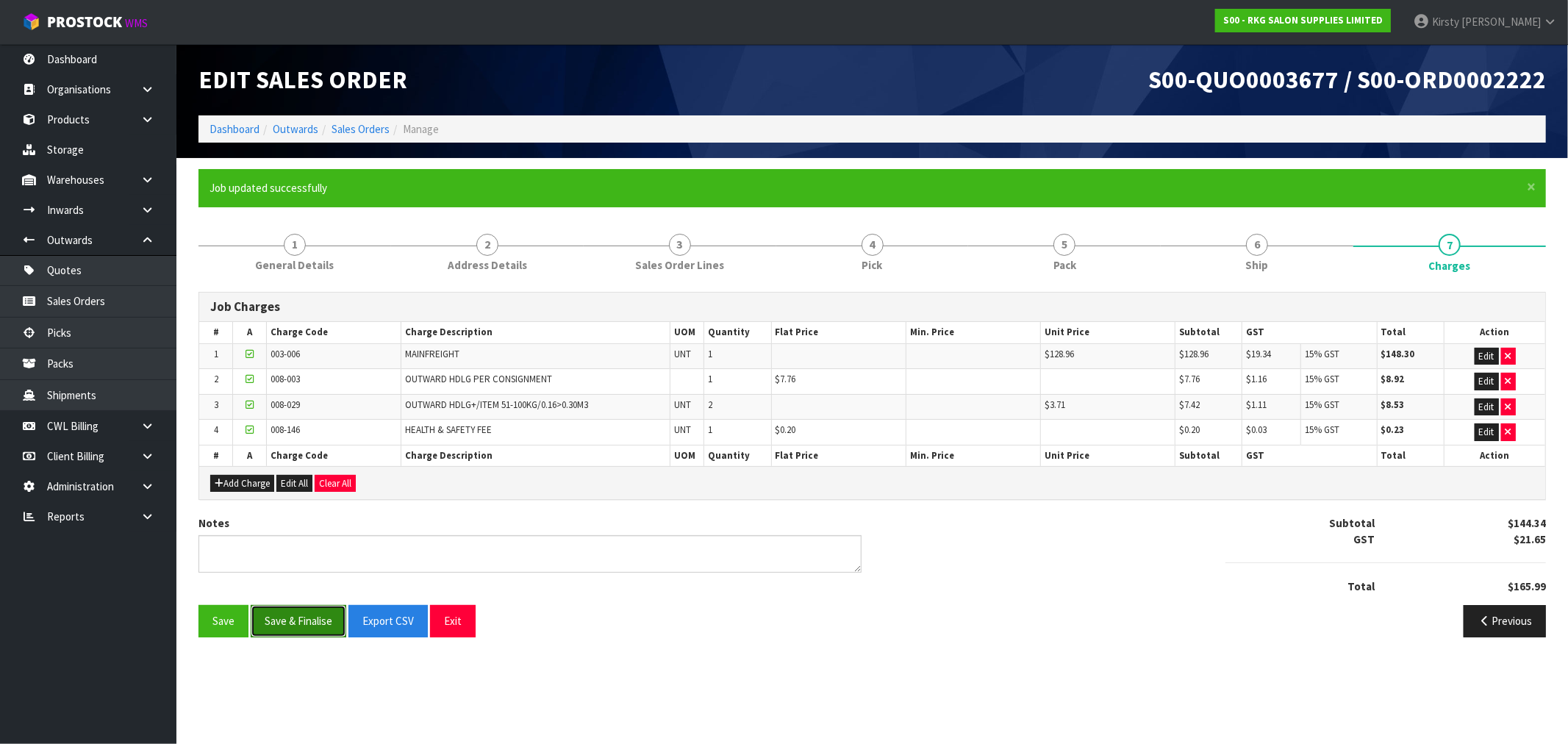
click at [297, 623] on button "Save & Finalise" at bounding box center [298, 620] width 96 height 32
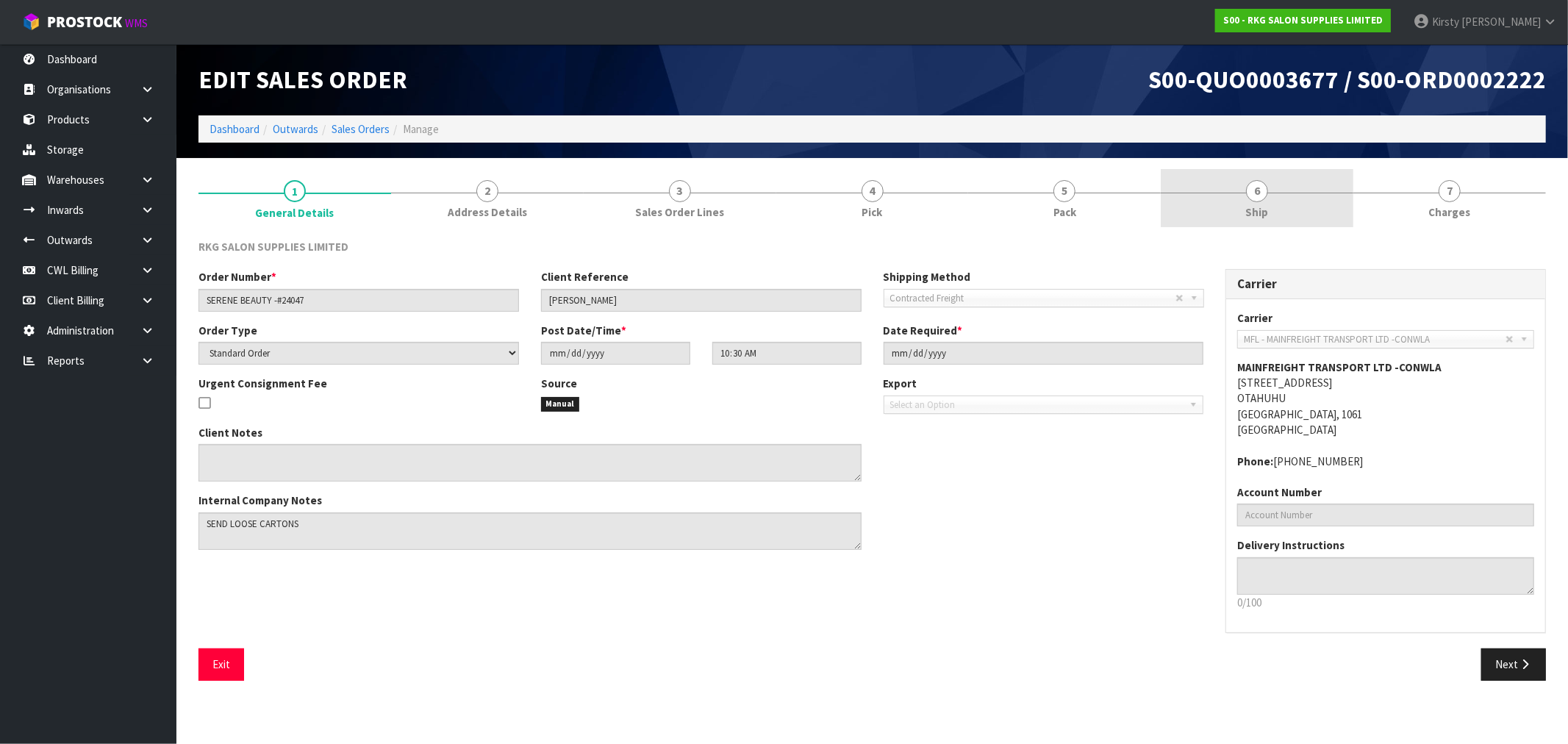
click at [1258, 201] on link "6 Ship" at bounding box center [1257, 198] width 192 height 58
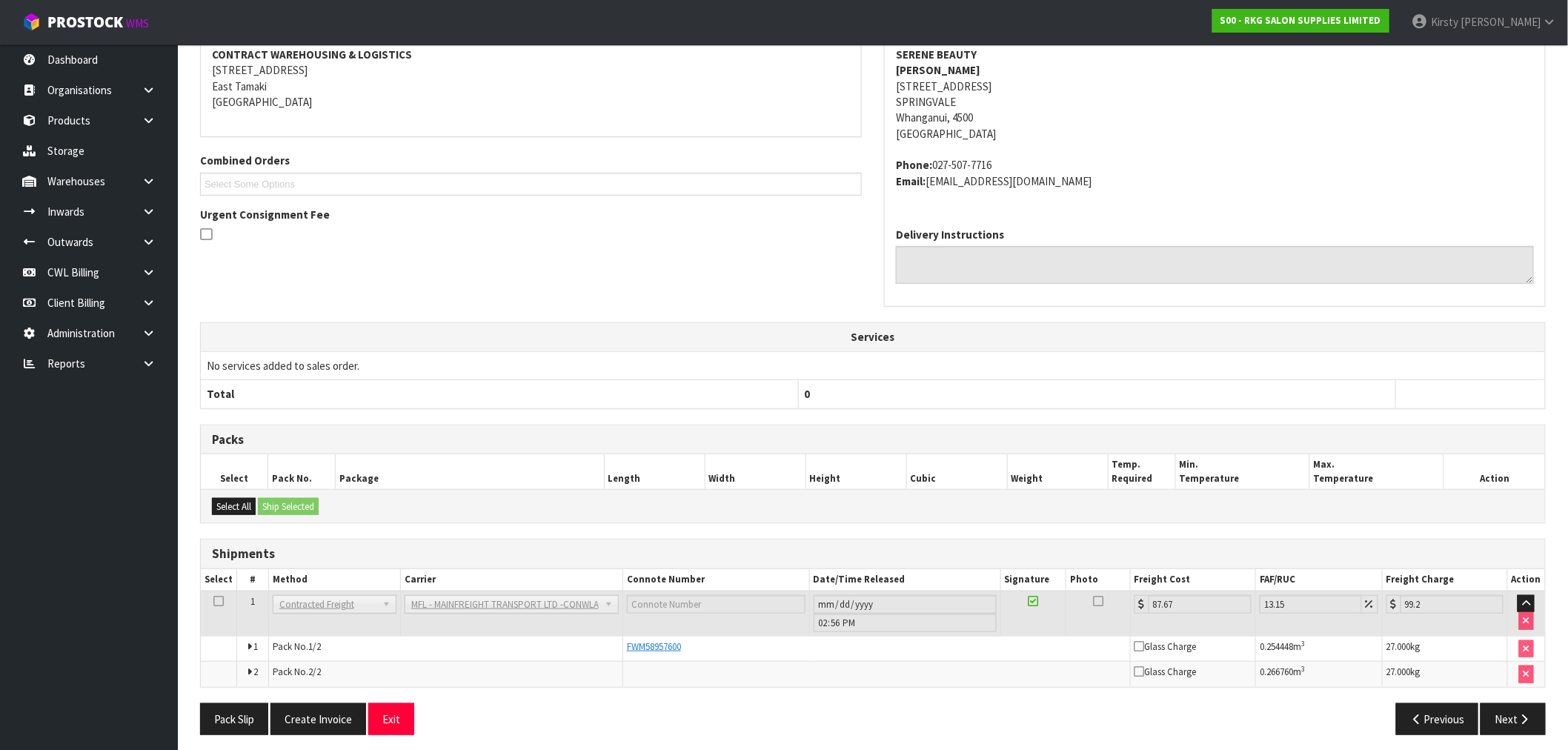
scroll to position [243, 0]
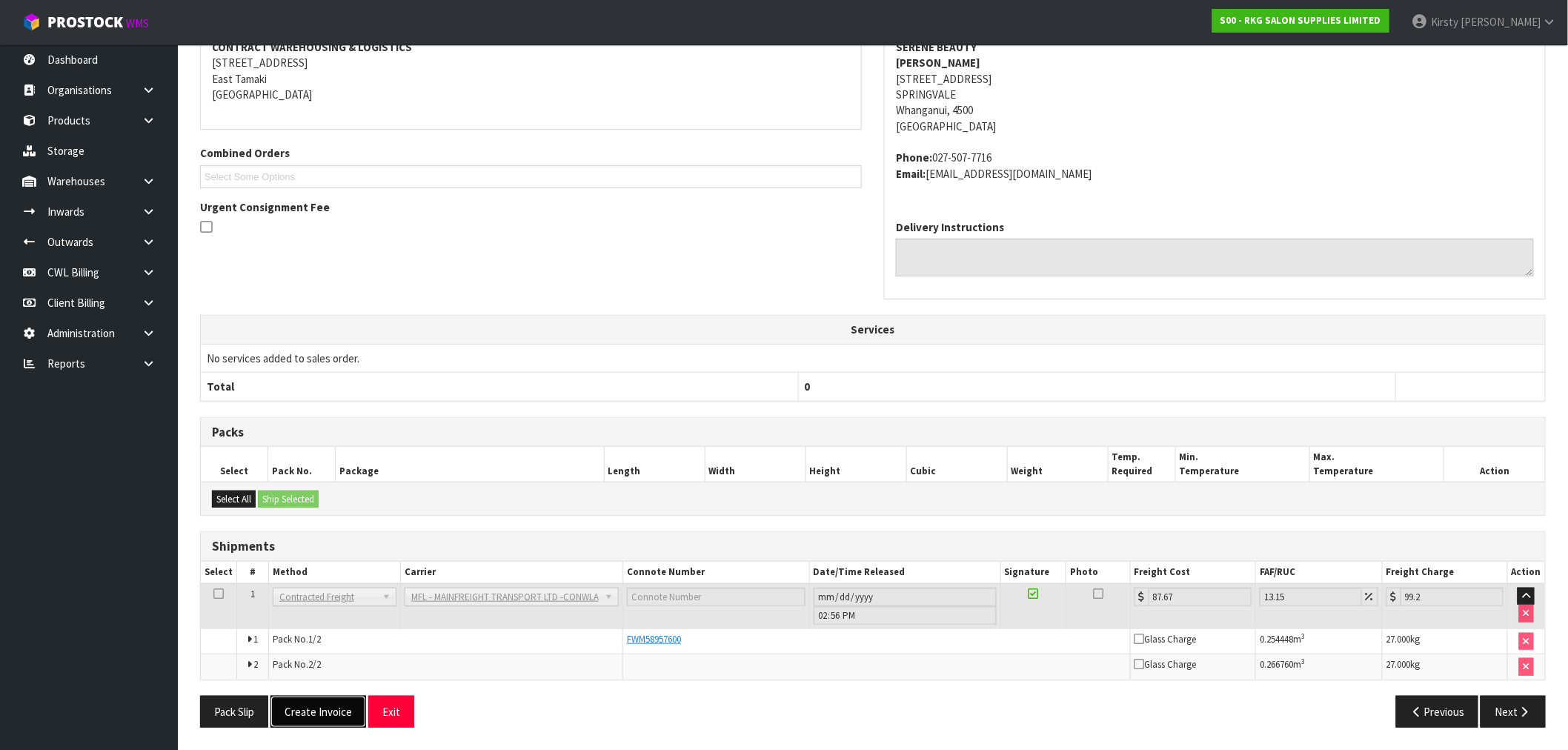
click at [329, 709] on button "Create Invoice" at bounding box center [319, 712] width 95 height 32
click at [337, 711] on button "View Invoice" at bounding box center [313, 712] width 86 height 32
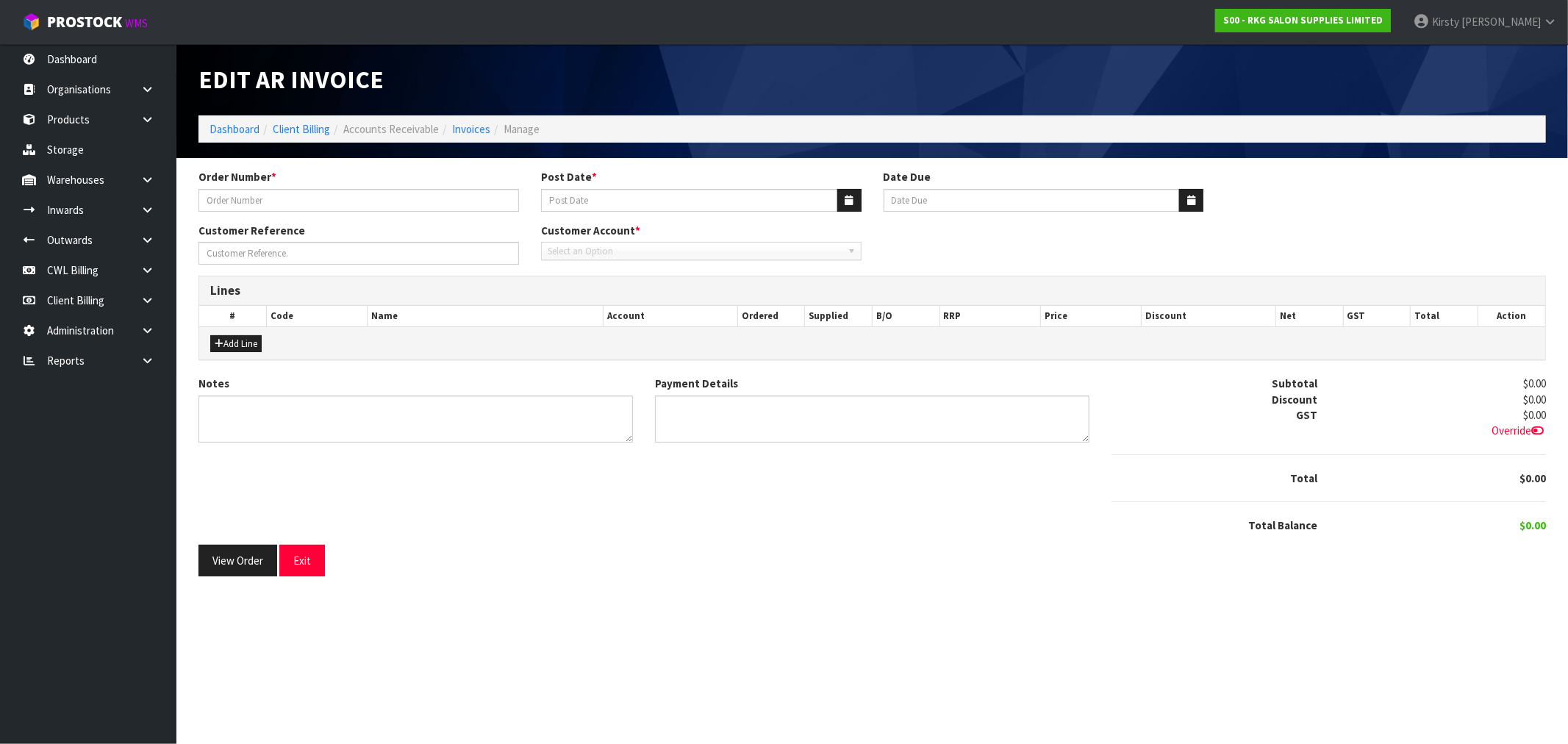
type input "SERENE BEAUTY -#24047"
type input "[DATE]"
type input "20/11/2025"
type input "[PERSON_NAME]"
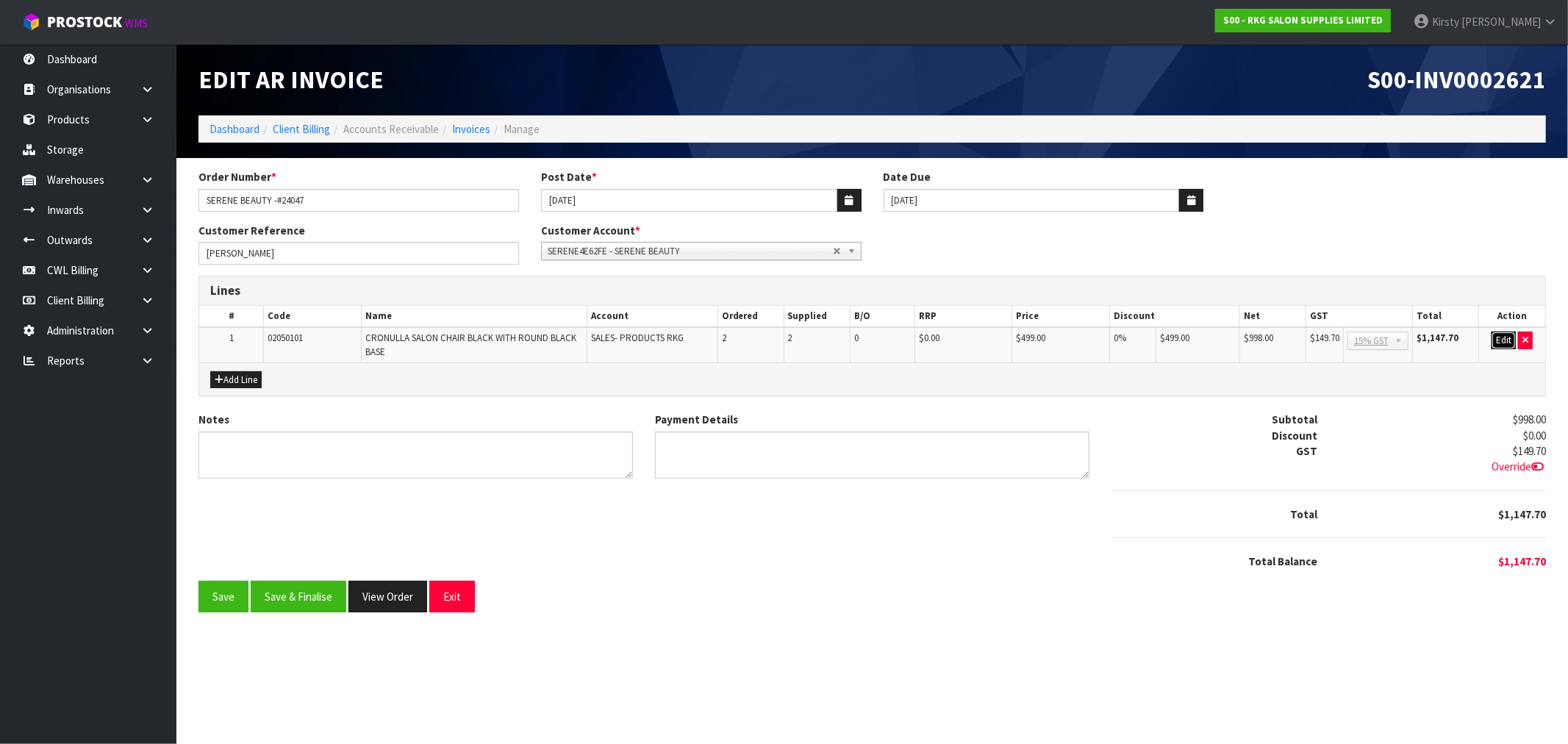
click at [1502, 338] on button "Edit" at bounding box center [1504, 341] width 24 height 18
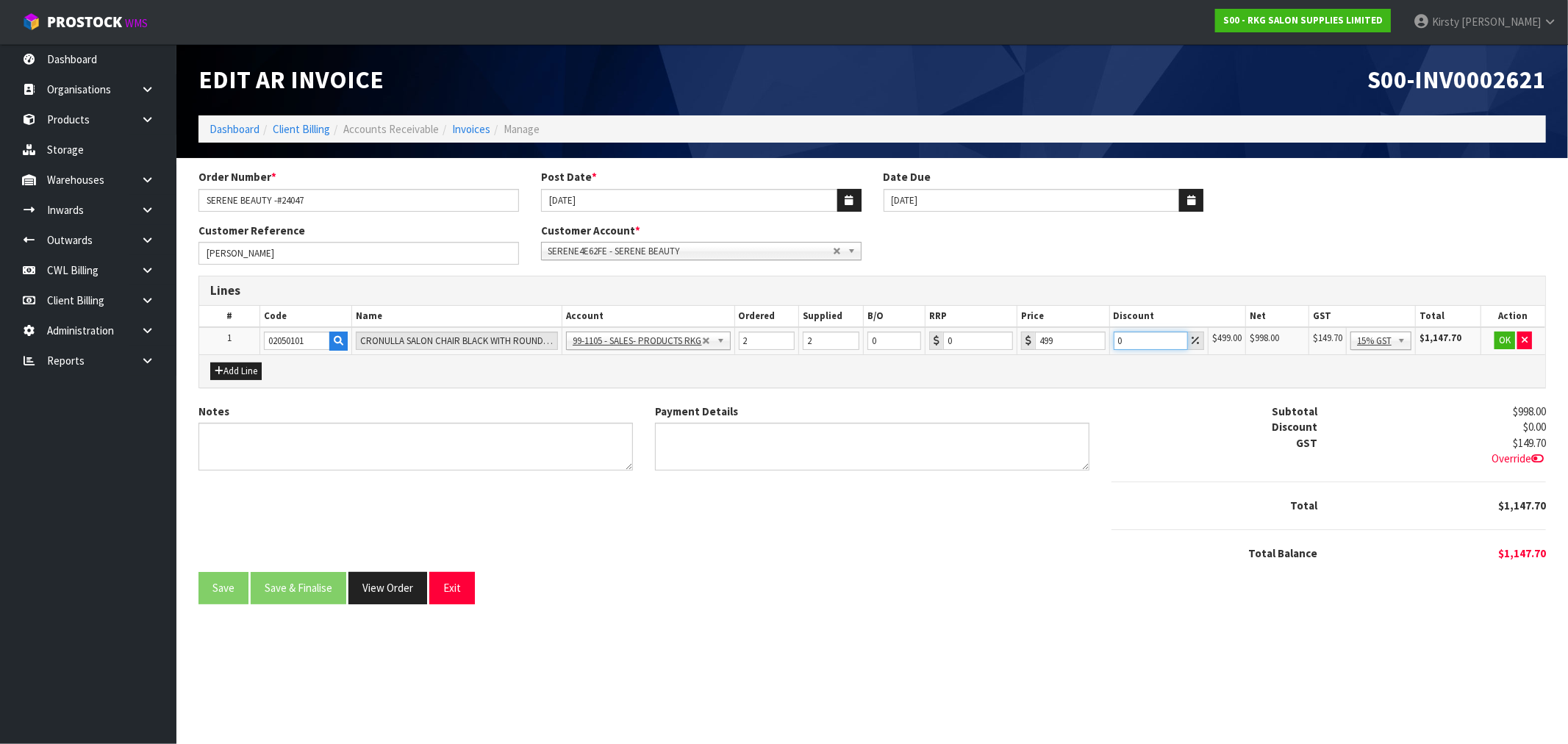
drag, startPoint x: 1131, startPoint y: 343, endPoint x: 1093, endPoint y: 350, distance: 38.6
click at [1093, 351] on tr "1 02050101 CRONULLA SALON CHAIR BLACK WITH ROUND BLACK BASE 99-1100 - SALES -AD…" at bounding box center [872, 341] width 1347 height 27
type input "10"
click at [1501, 341] on button "OK" at bounding box center [1505, 341] width 21 height 18
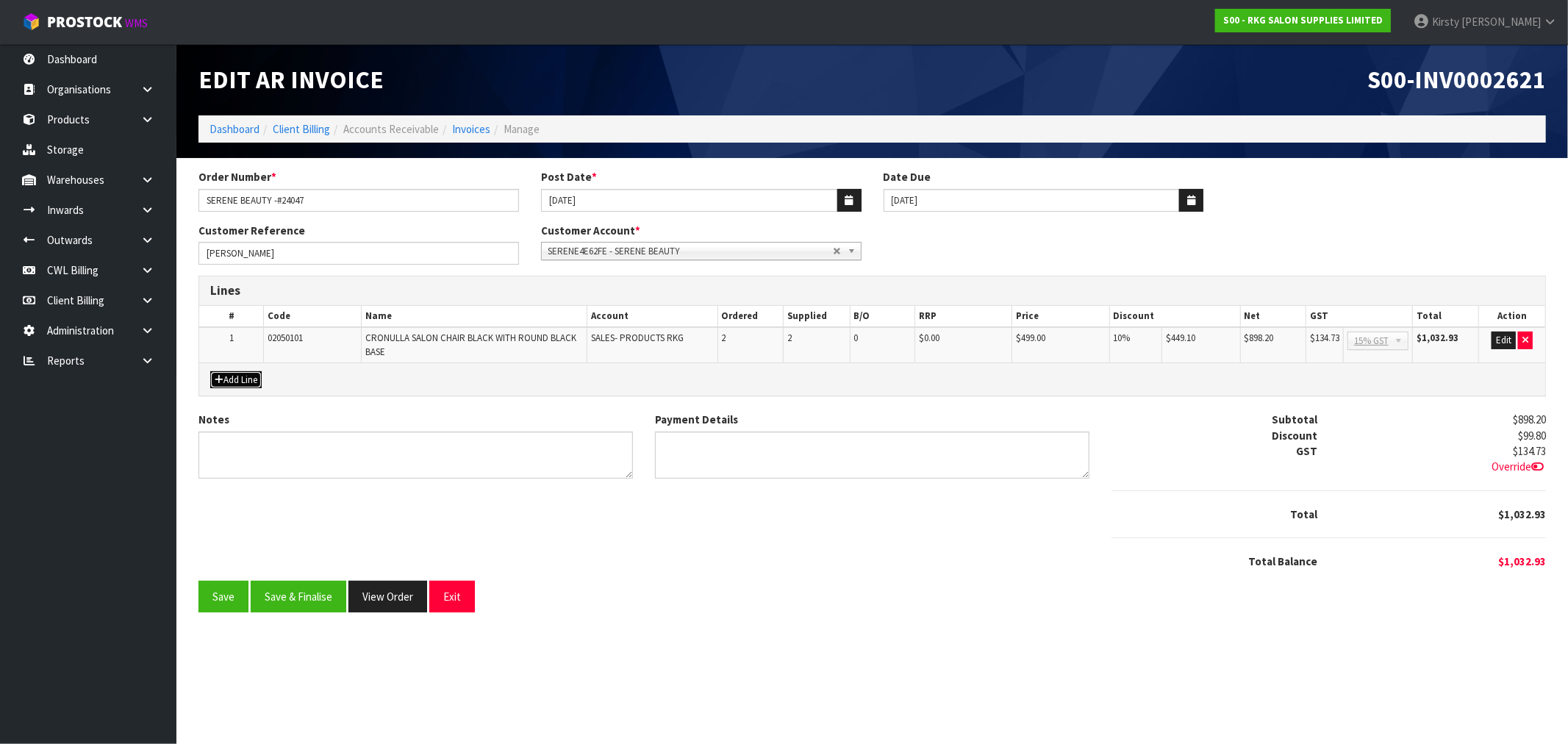
click at [225, 380] on button "Add Line" at bounding box center [236, 381] width 52 height 18
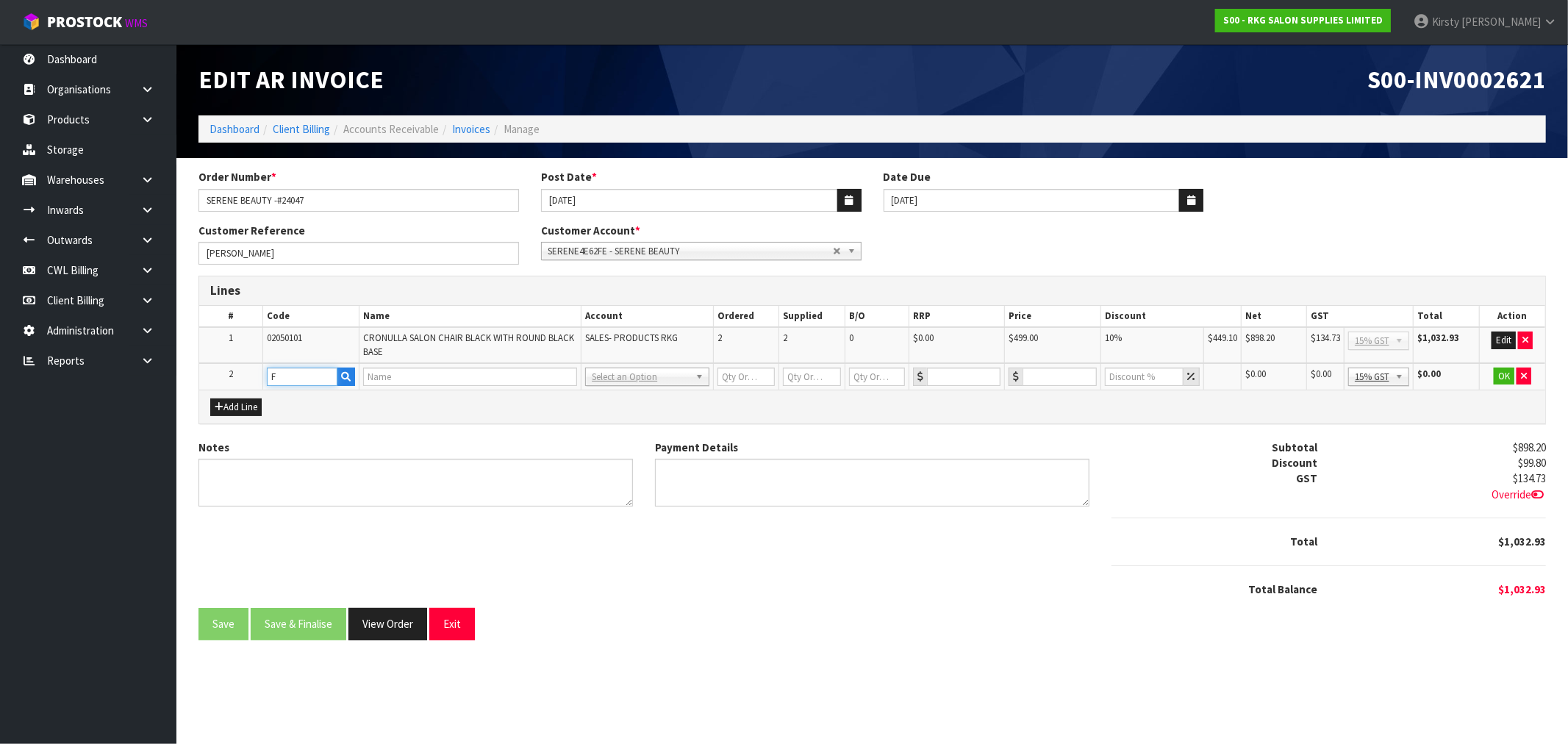
click at [278, 378] on input "F" at bounding box center [303, 377] width 71 height 19
type input "FREIGHT"
type input "1"
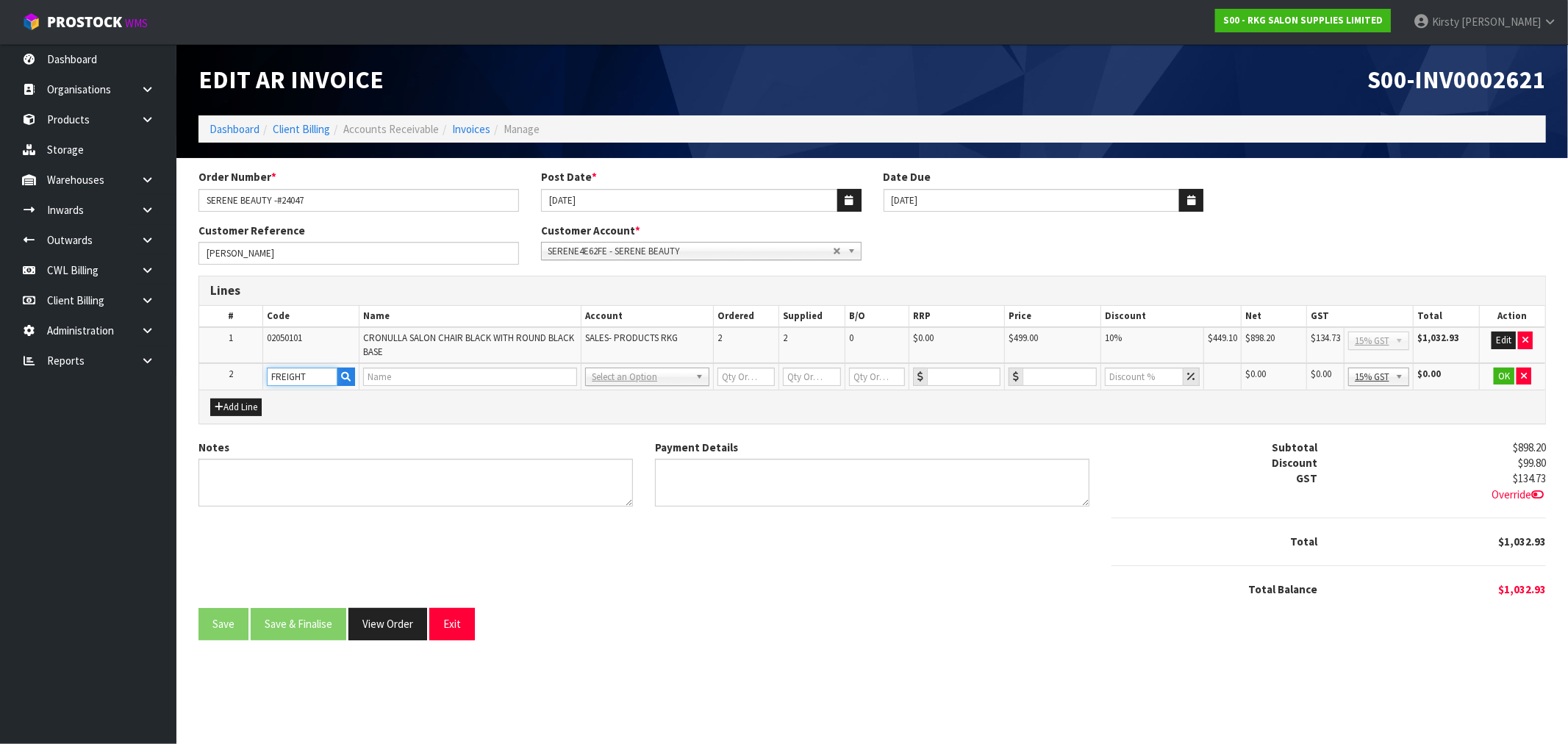
type input "0"
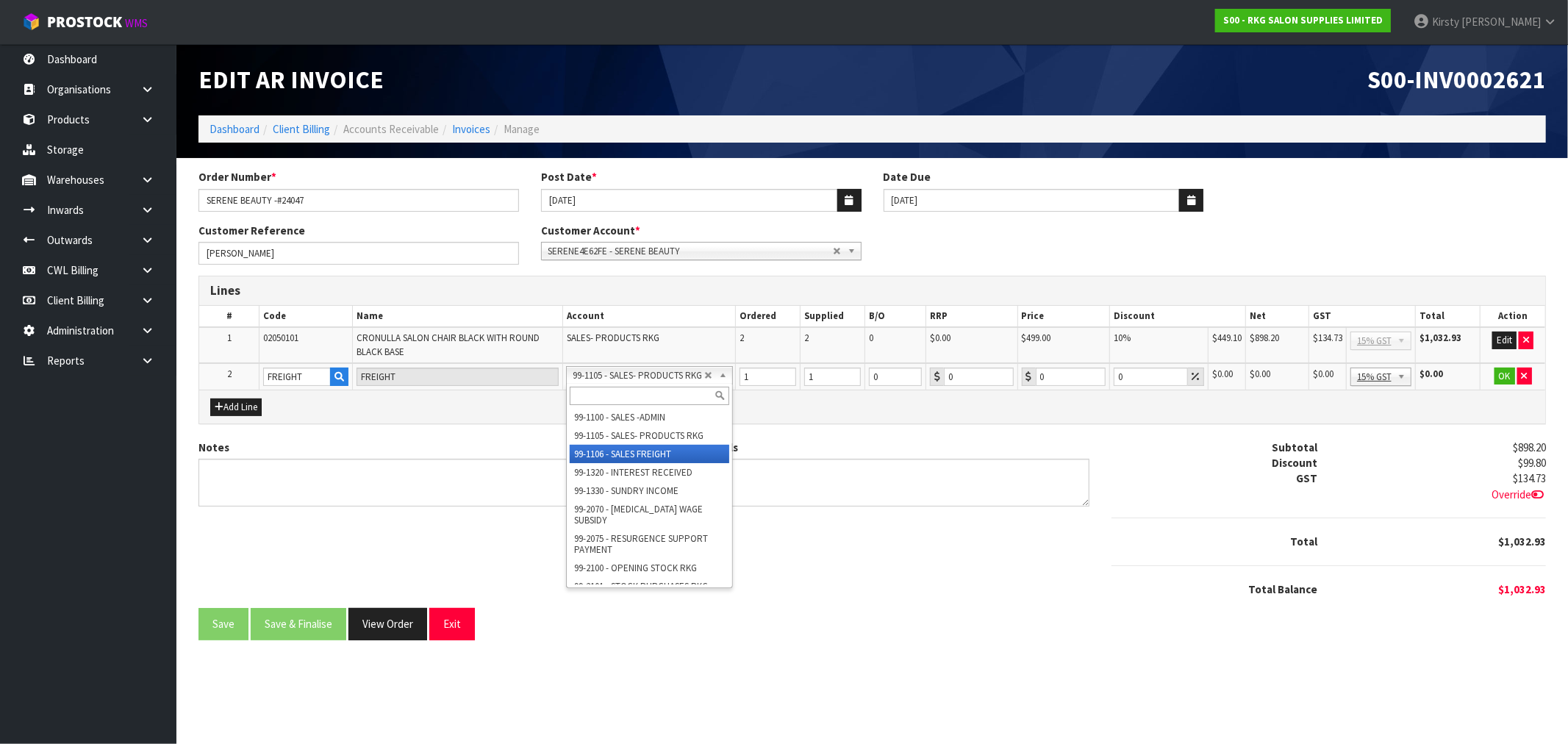
drag, startPoint x: 679, startPoint y: 454, endPoint x: 703, endPoint y: 435, distance: 30.6
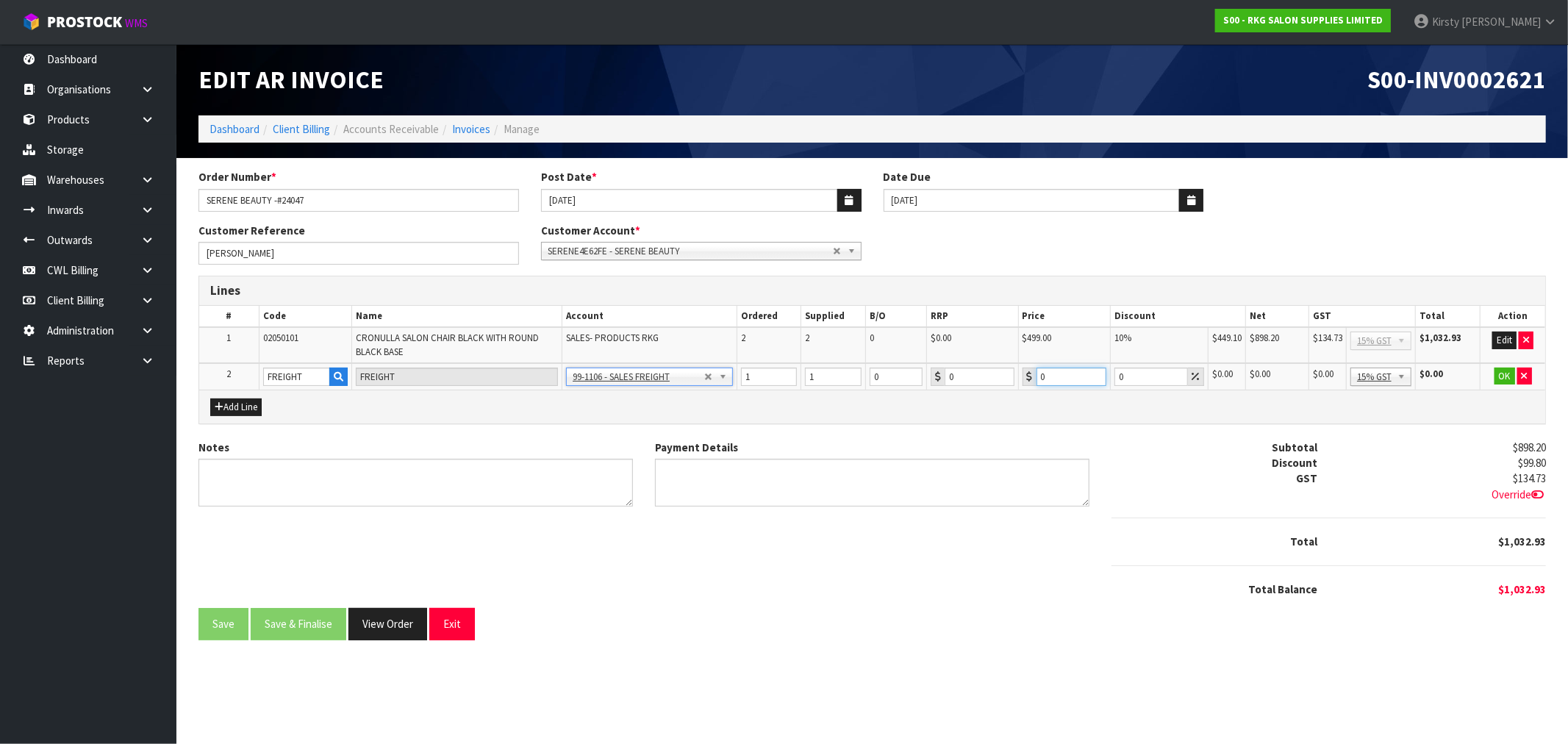
drag, startPoint x: 1070, startPoint y: 374, endPoint x: 1037, endPoint y: 383, distance: 34.2
click at [1037, 383] on input "0" at bounding box center [1071, 377] width 70 height 19
type input "95.35"
drag, startPoint x: 1506, startPoint y: 375, endPoint x: 1324, endPoint y: 397, distance: 183.3
click at [1498, 374] on button "OK" at bounding box center [1505, 377] width 21 height 18
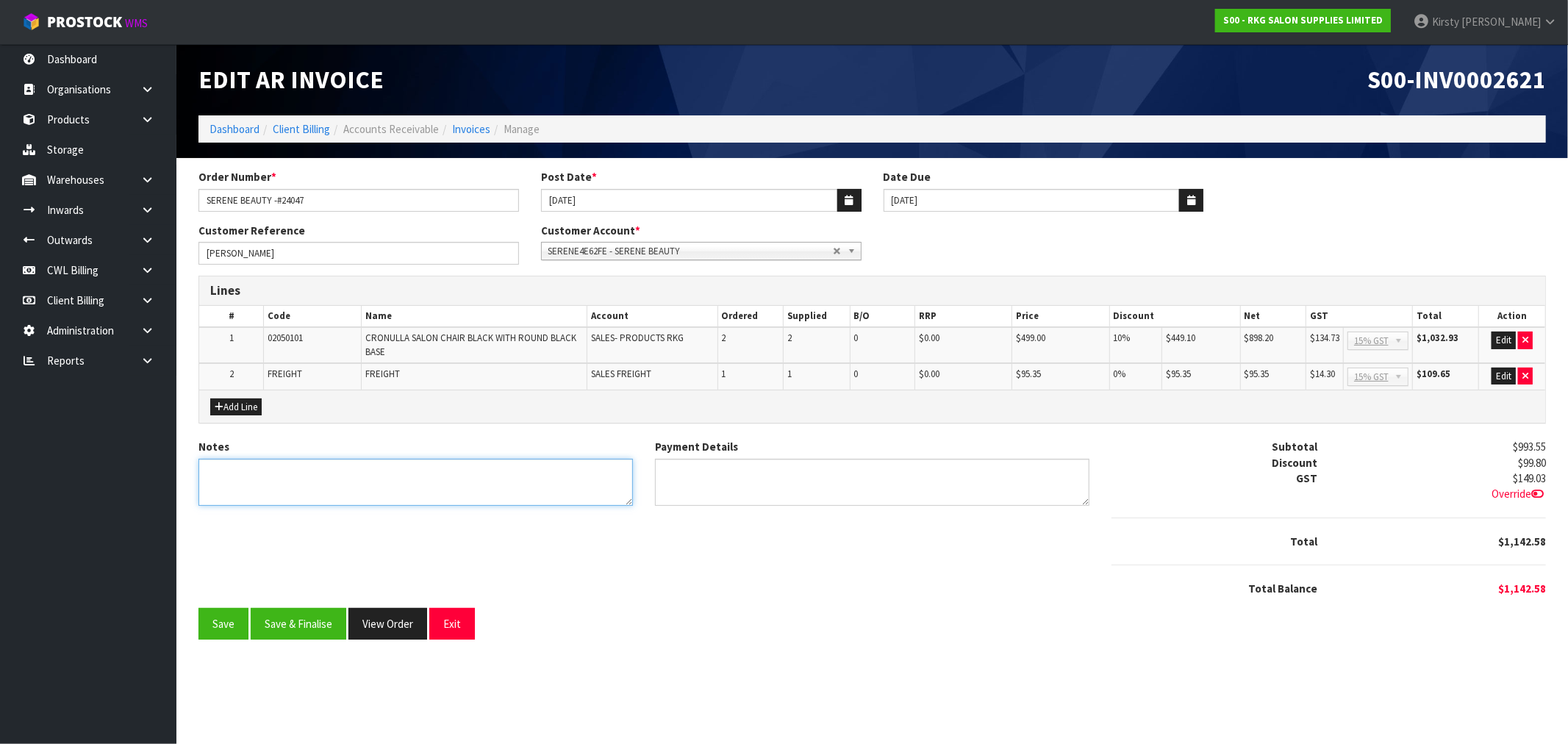
click at [357, 480] on textarea "Notes" at bounding box center [415, 483] width 435 height 48
type textarea "THANK YOU FOR YOUR ORDER"
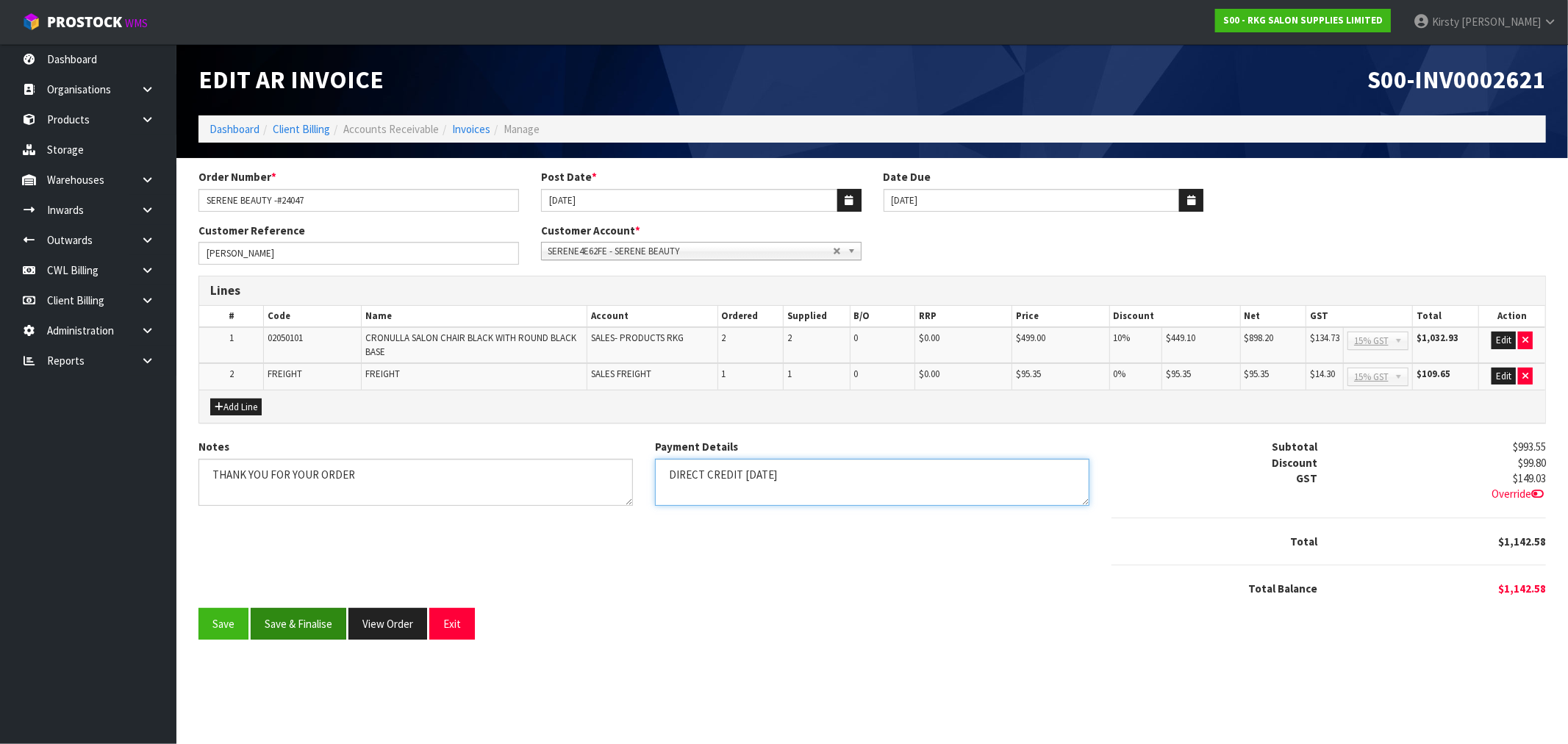
type textarea "DIRECT CREDIT 3.10.25"
click at [298, 626] on button "Save & Finalise" at bounding box center [298, 623] width 96 height 32
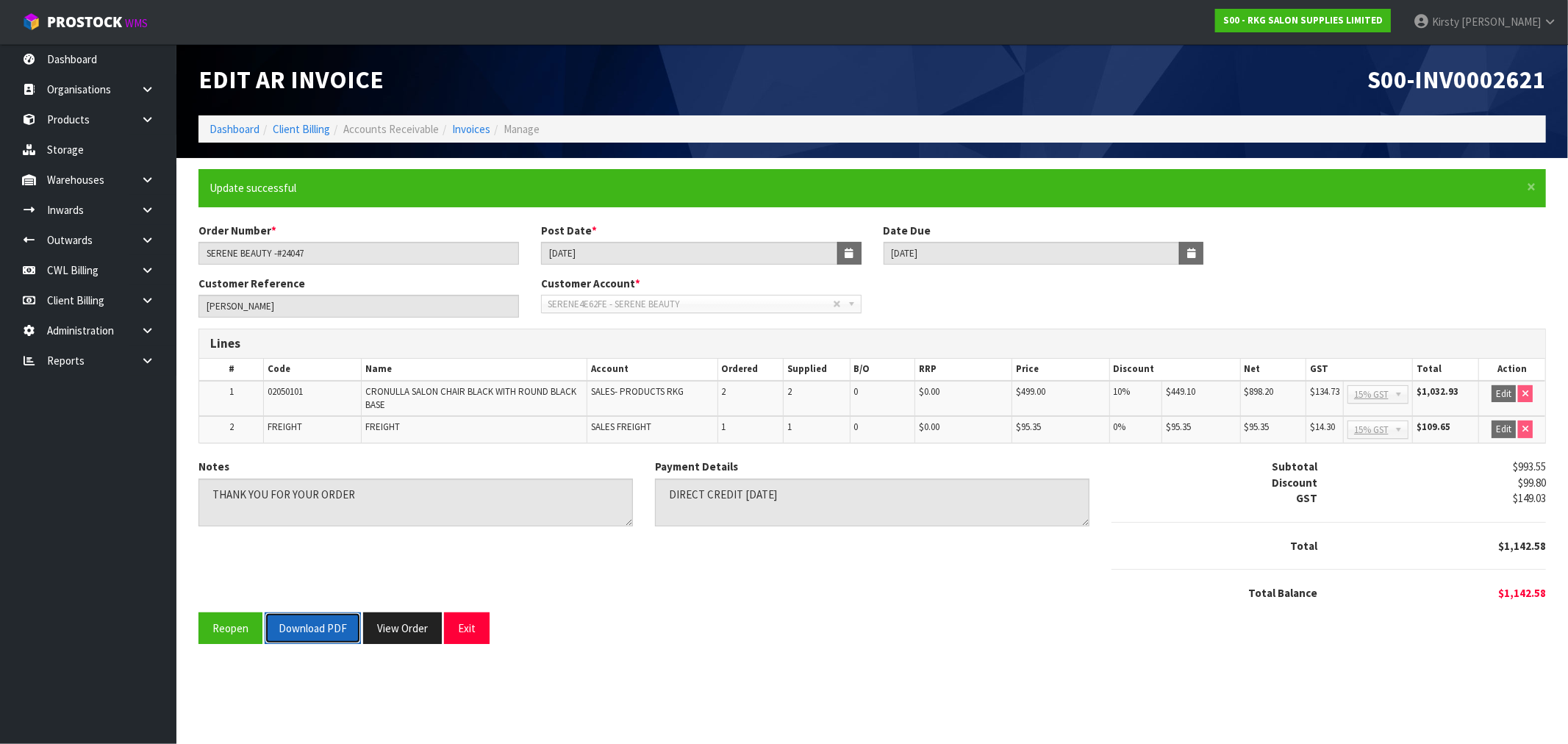
click at [306, 629] on button "Download PDF" at bounding box center [313, 628] width 96 height 32
click at [469, 625] on button "Exit" at bounding box center [467, 628] width 46 height 32
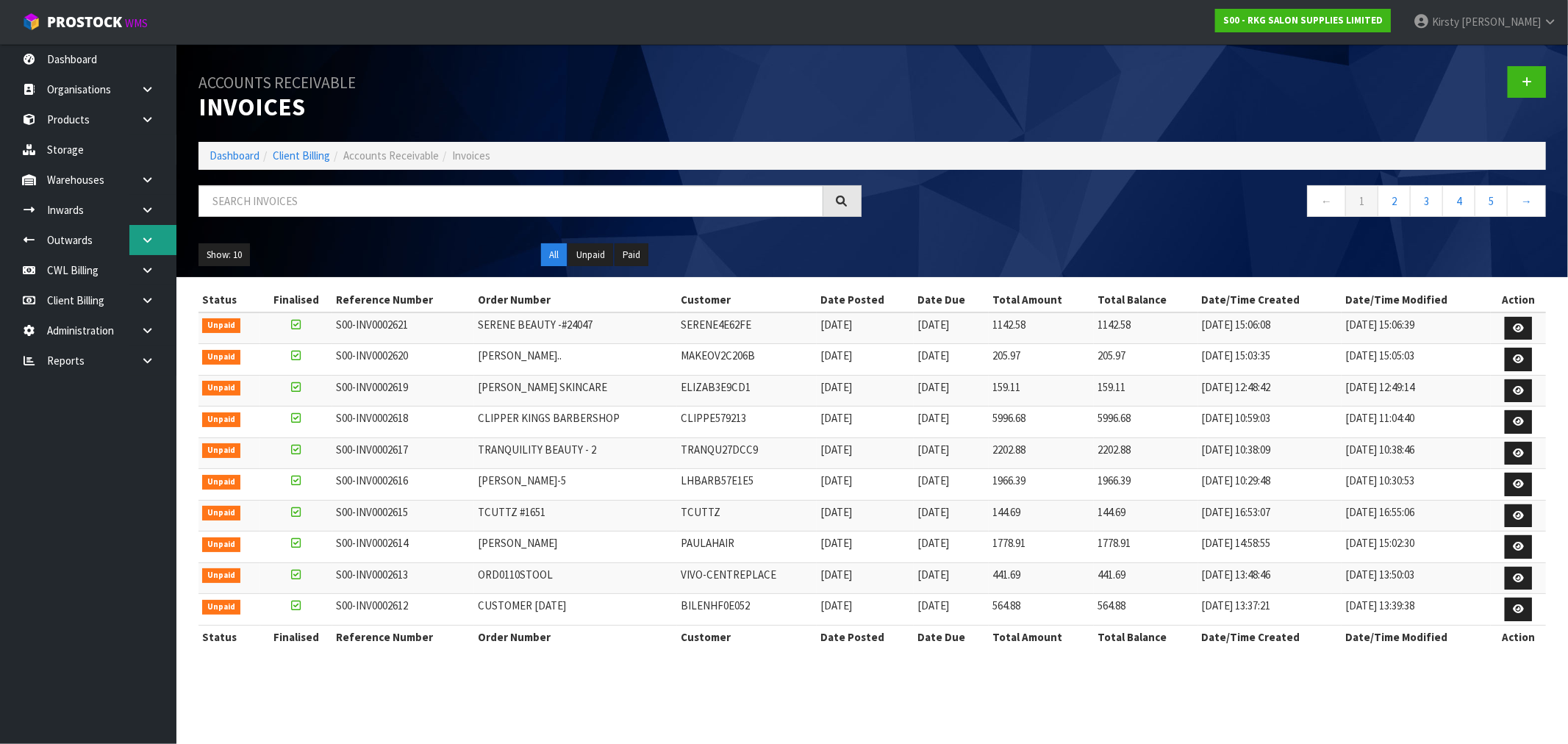
click at [152, 245] on link at bounding box center [153, 240] width 47 height 30
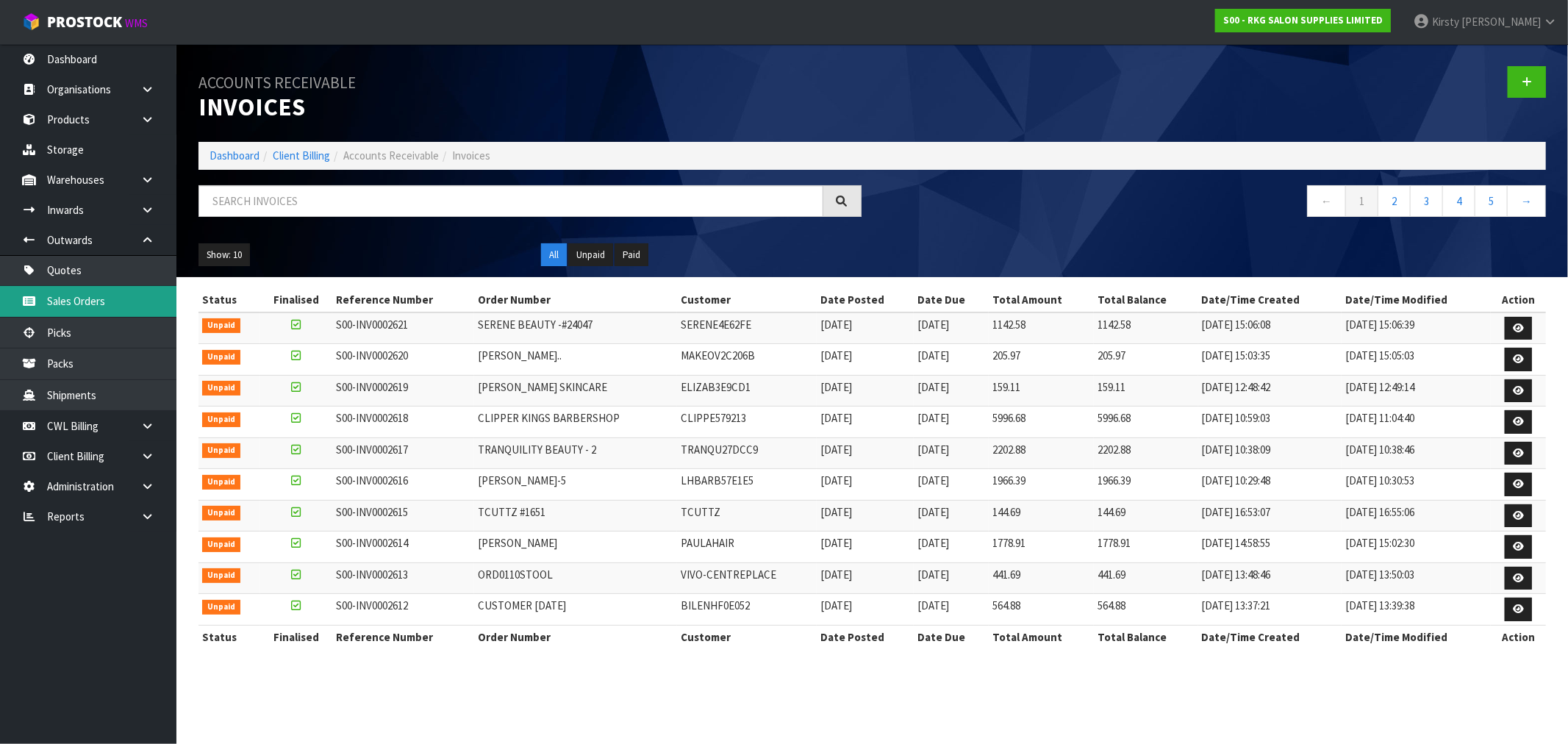
click at [50, 303] on link "Sales Orders" at bounding box center [88, 301] width 176 height 30
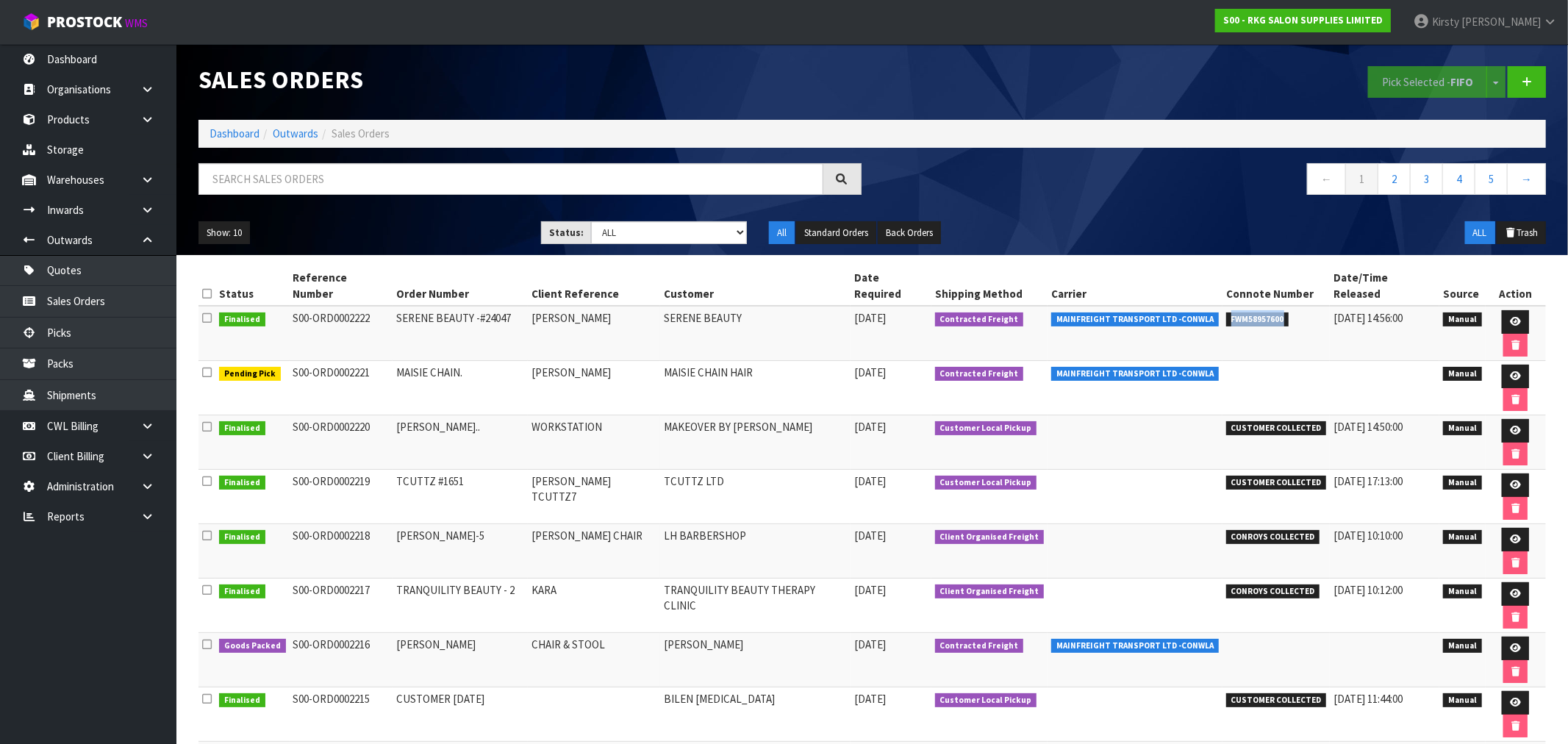
drag, startPoint x: 1280, startPoint y: 305, endPoint x: 1219, endPoint y: 306, distance: 61.0
click at [1227, 312] on span "FWM58957600" at bounding box center [1258, 320] width 63 height 15
copy span "FWM58957600"
click at [141, 232] on link at bounding box center [153, 240] width 47 height 30
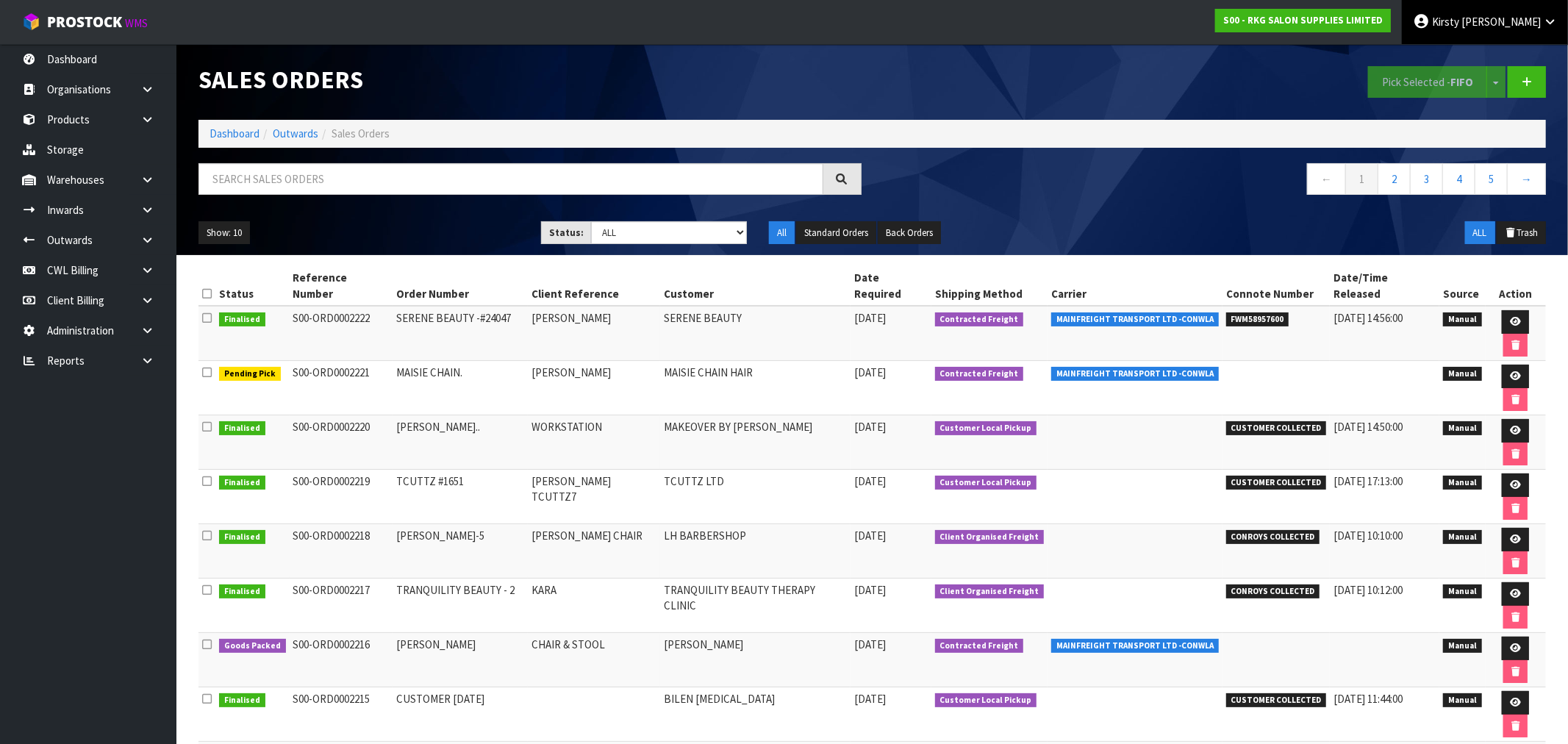
click at [1460, 21] on span "Kirsty" at bounding box center [1446, 21] width 27 height 14
click at [1489, 56] on link "Logout" at bounding box center [1510, 58] width 116 height 20
